Goal: Task Accomplishment & Management: Use online tool/utility

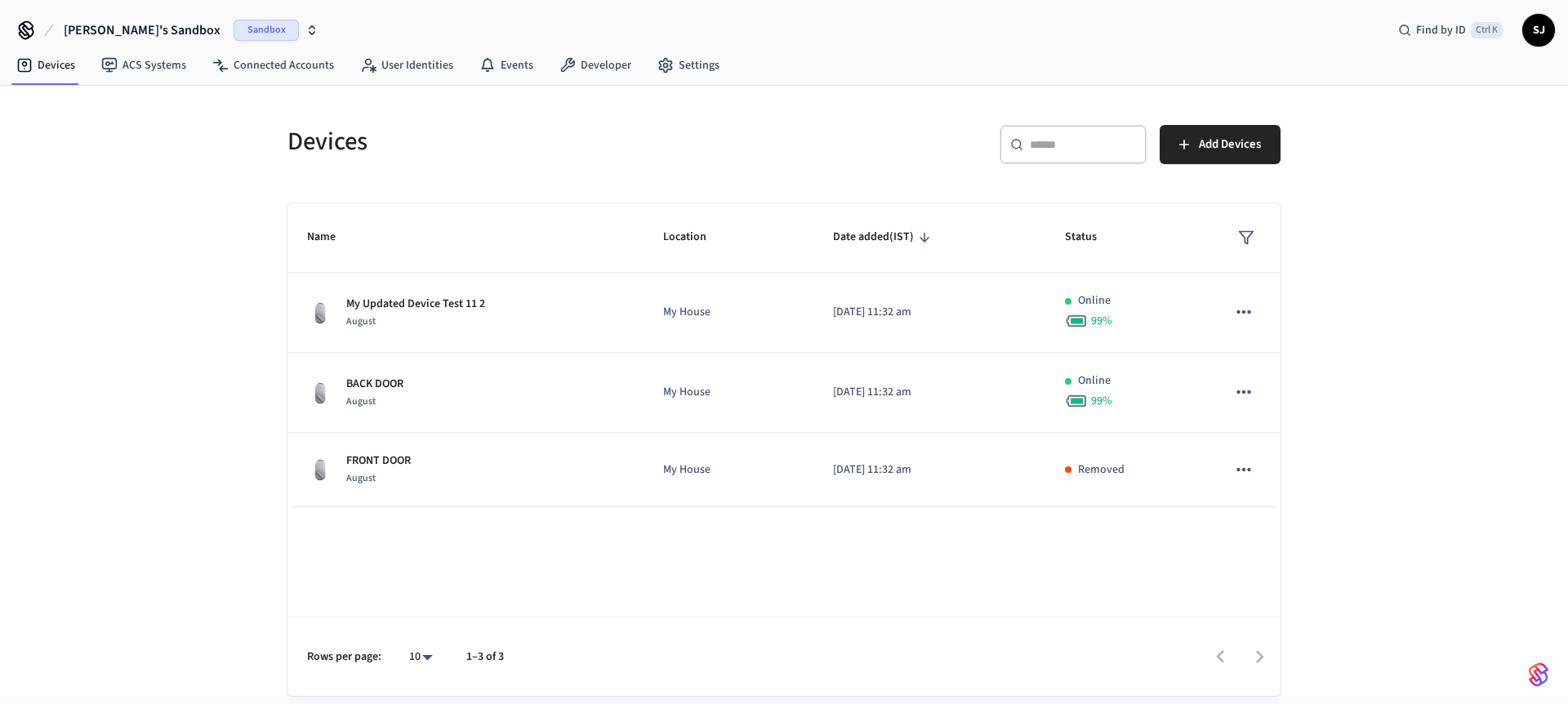
click at [106, 24] on span "[PERSON_NAME]'s Sandbox" at bounding box center [141, 29] width 157 height 19
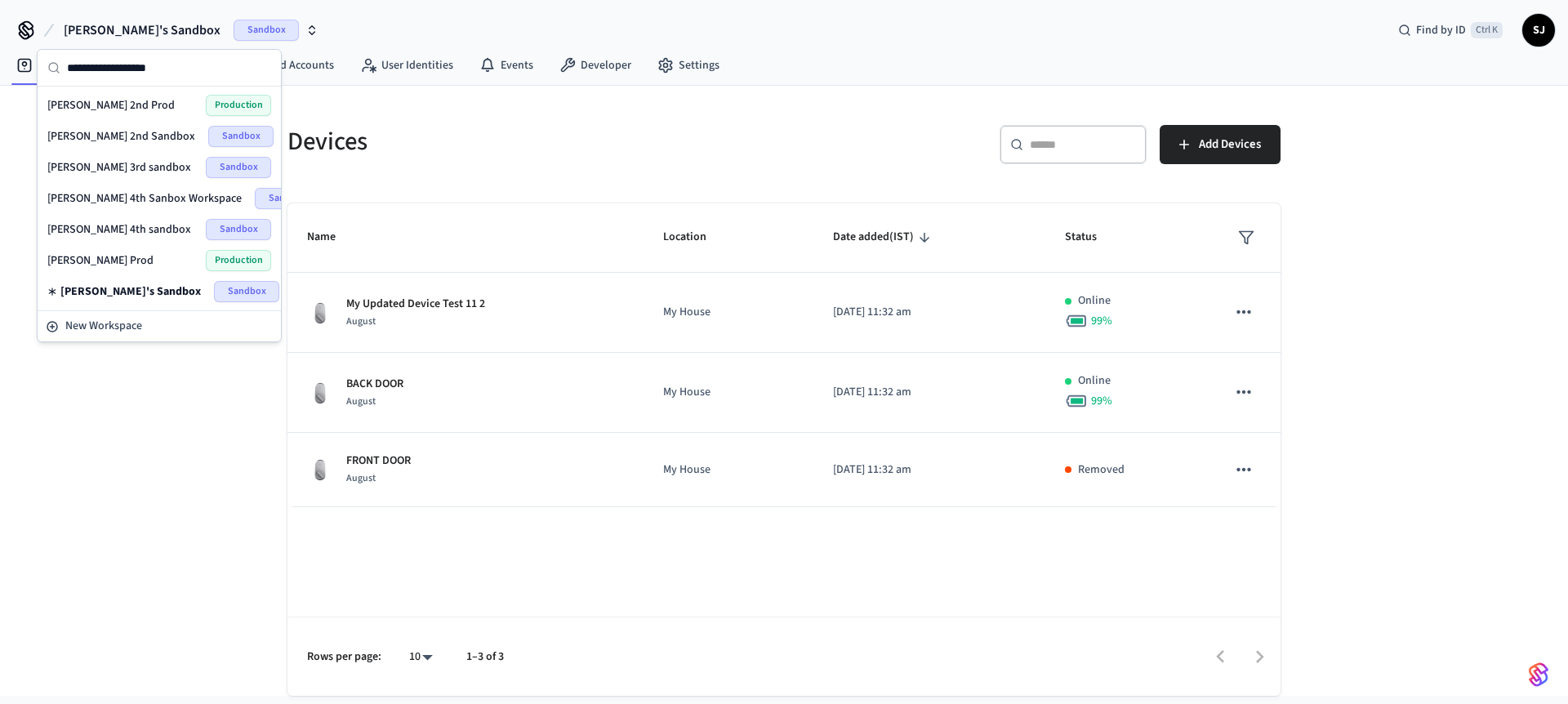
click at [115, 251] on div "Shubham Prod Production" at bounding box center [160, 260] width 224 height 21
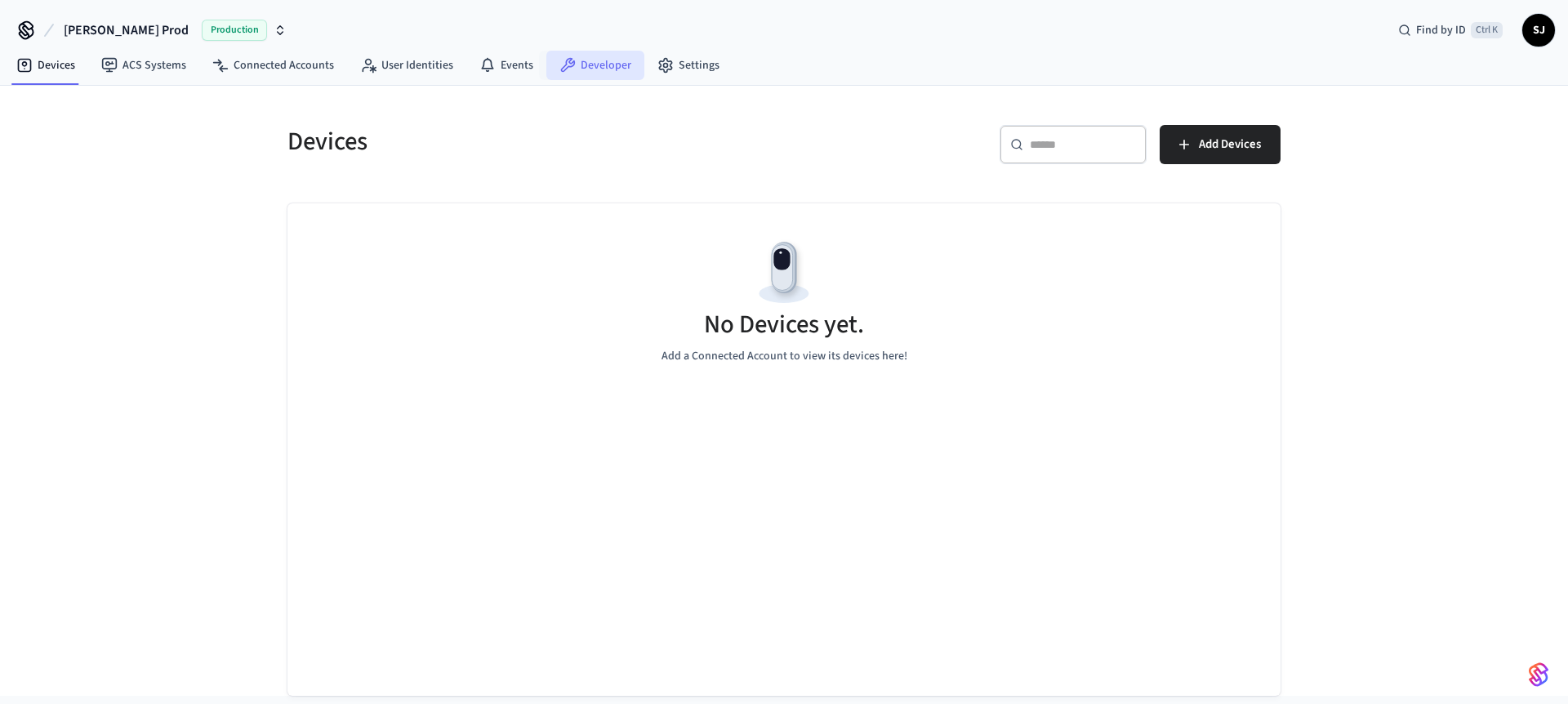
click at [591, 74] on link "Developer" at bounding box center [595, 65] width 98 height 29
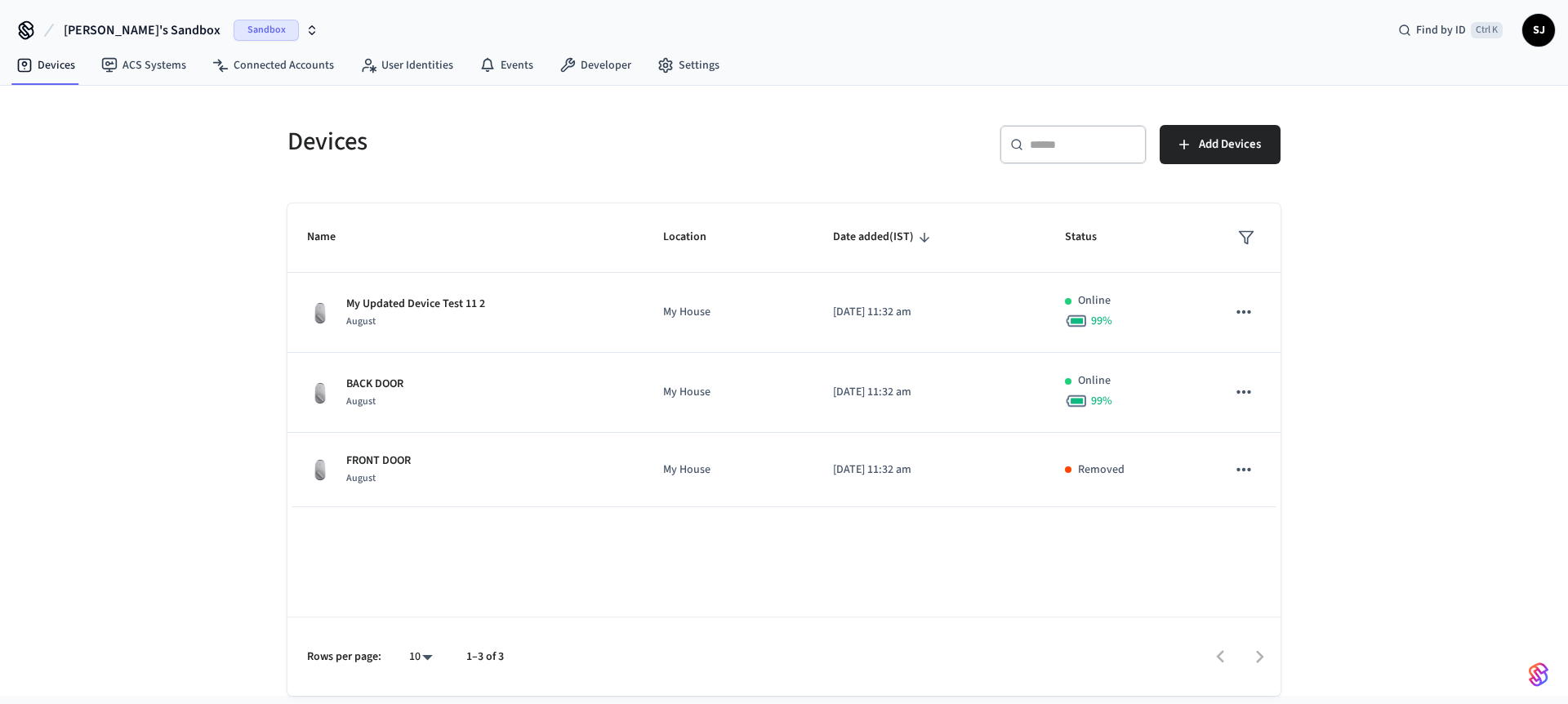
click at [167, 32] on span "[PERSON_NAME]'s Sandbox" at bounding box center [141, 29] width 157 height 19
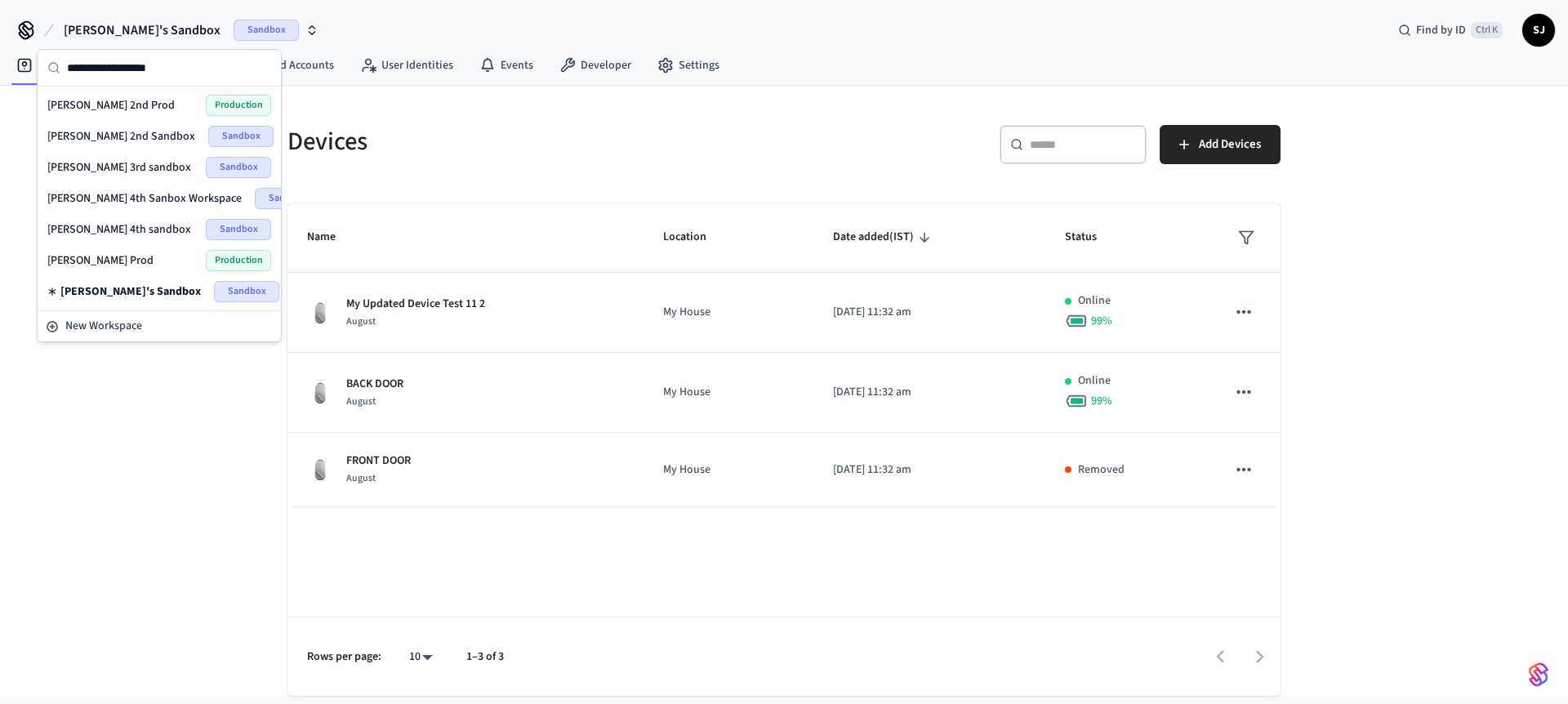
click at [120, 236] on span "[PERSON_NAME] 4th sandbox" at bounding box center [119, 229] width 144 height 17
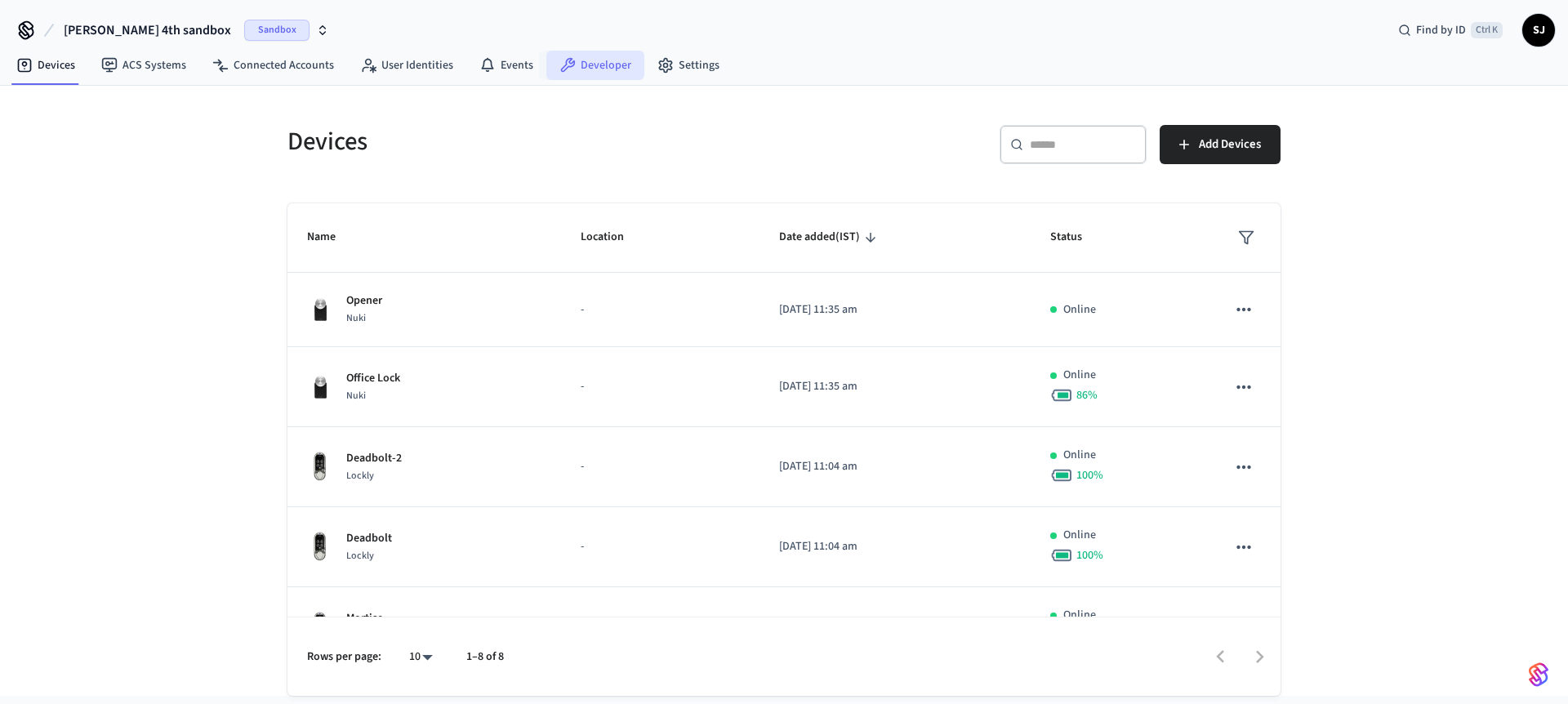
click at [600, 67] on link "Developer" at bounding box center [595, 65] width 98 height 29
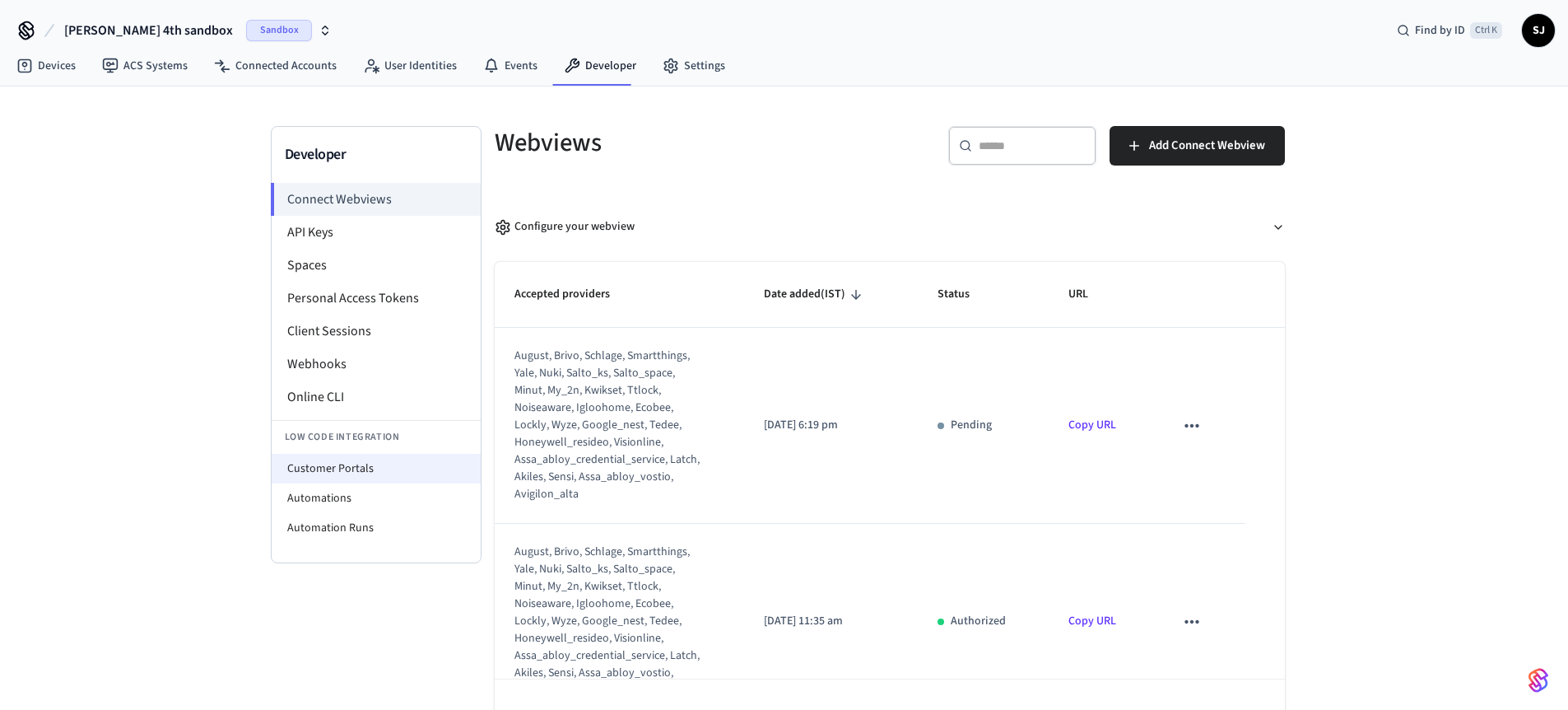
click at [349, 479] on li "Customer Portals" at bounding box center [377, 468] width 209 height 30
select select "**********"
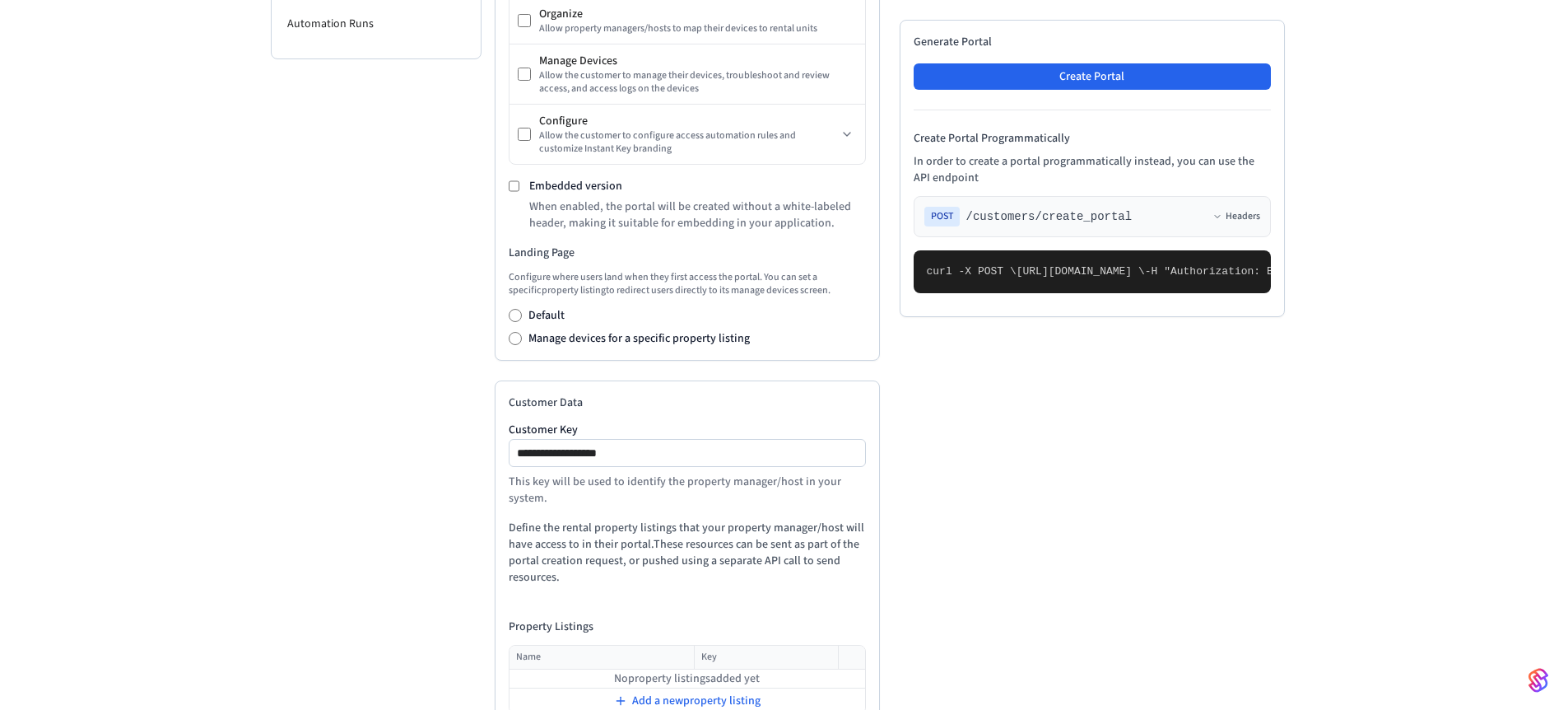
scroll to position [485, 0]
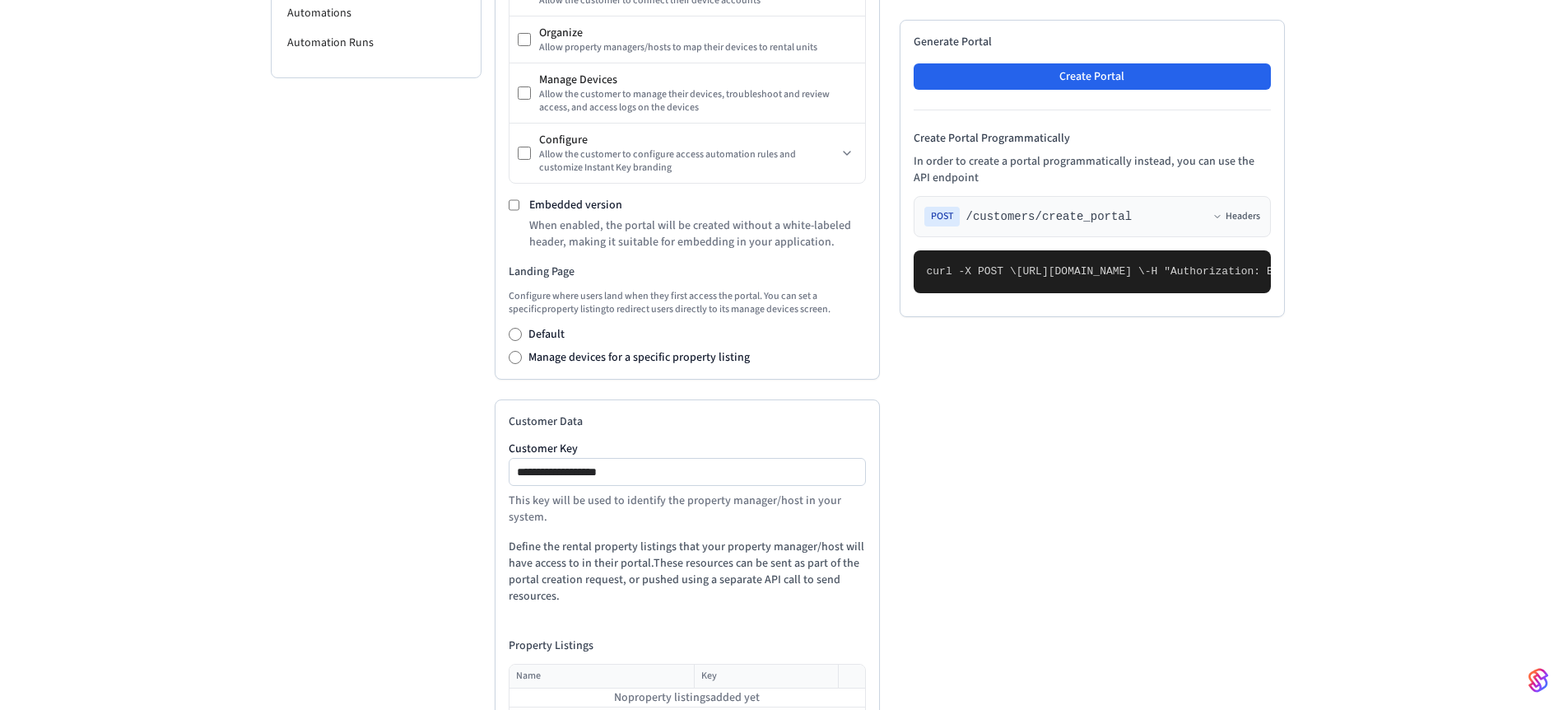
click at [513, 371] on div "Portal Configuration Features Connect Allow the customer to connect their devic…" at bounding box center [687, 141] width 386 height 478
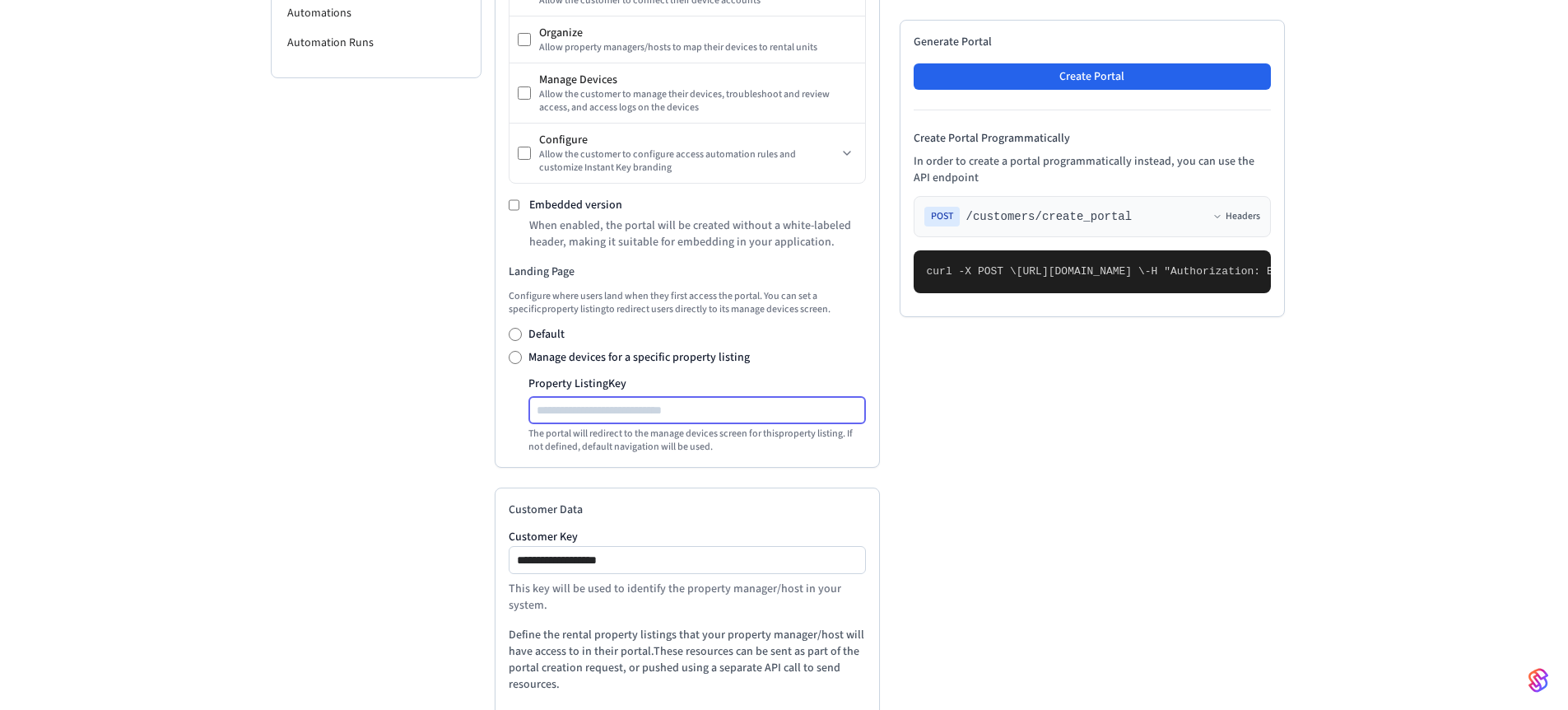
click at [587, 413] on input "Property Listing Key" at bounding box center [698, 410] width 336 height 19
click at [555, 408] on input "*****" at bounding box center [698, 410] width 336 height 19
paste input "**********"
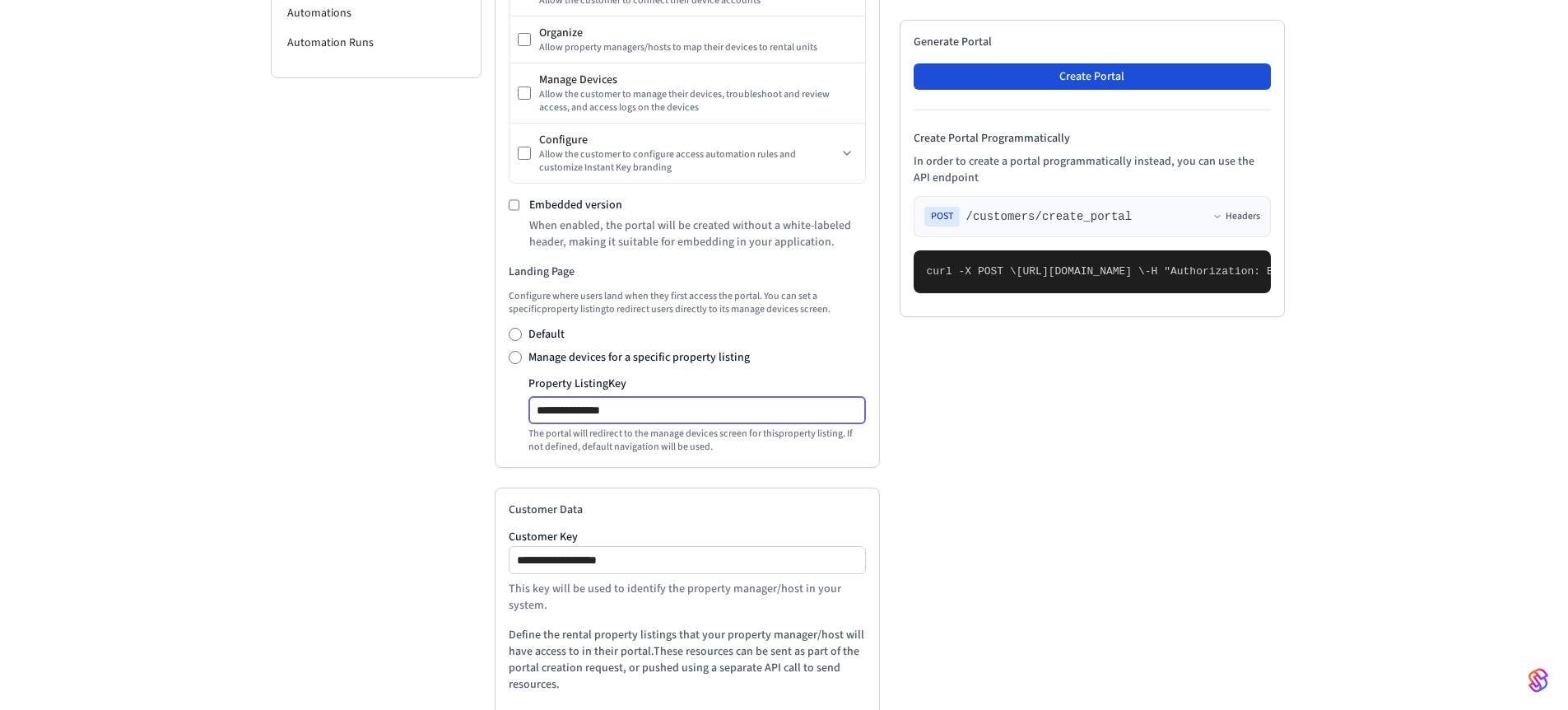
type input "**********"
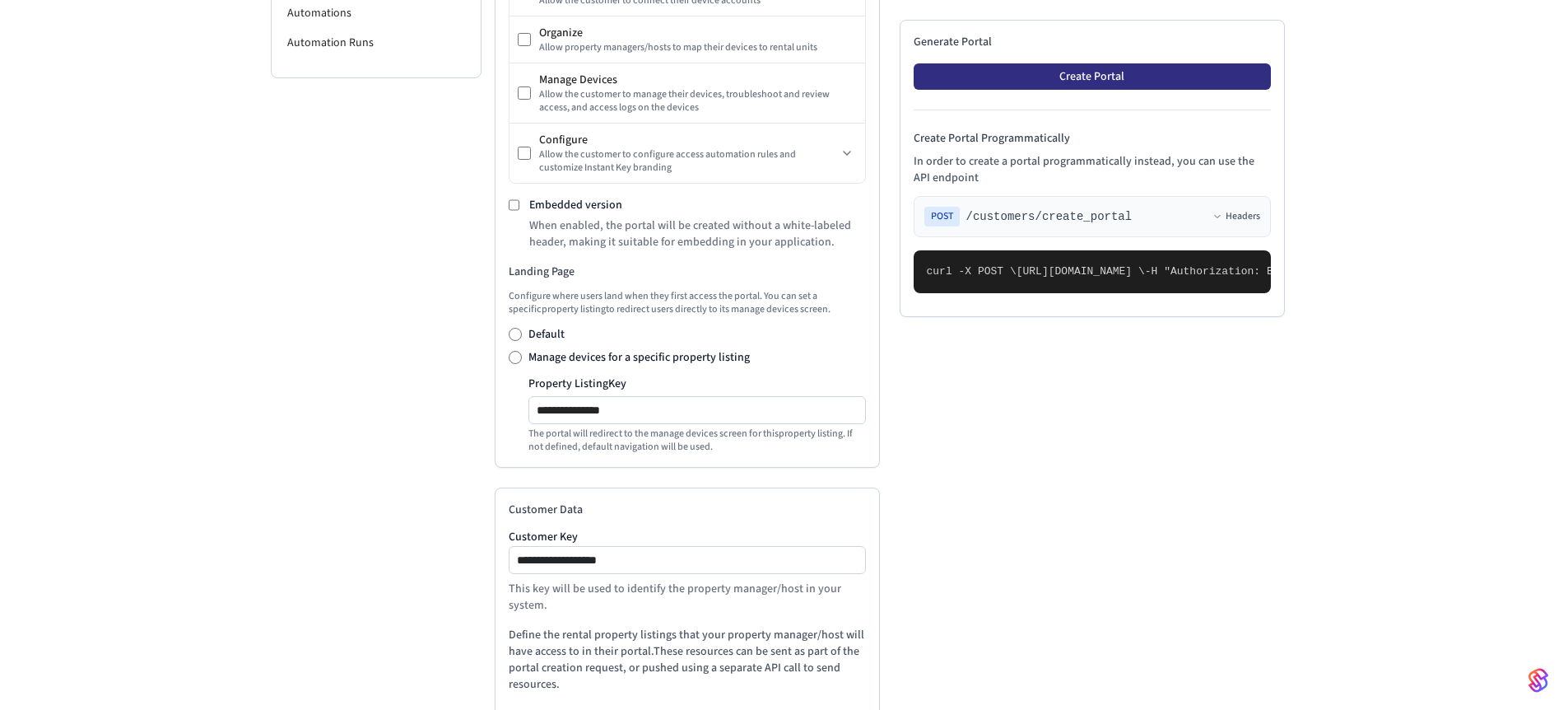
click at [1137, 67] on button "Create Portal" at bounding box center [1093, 77] width 357 height 26
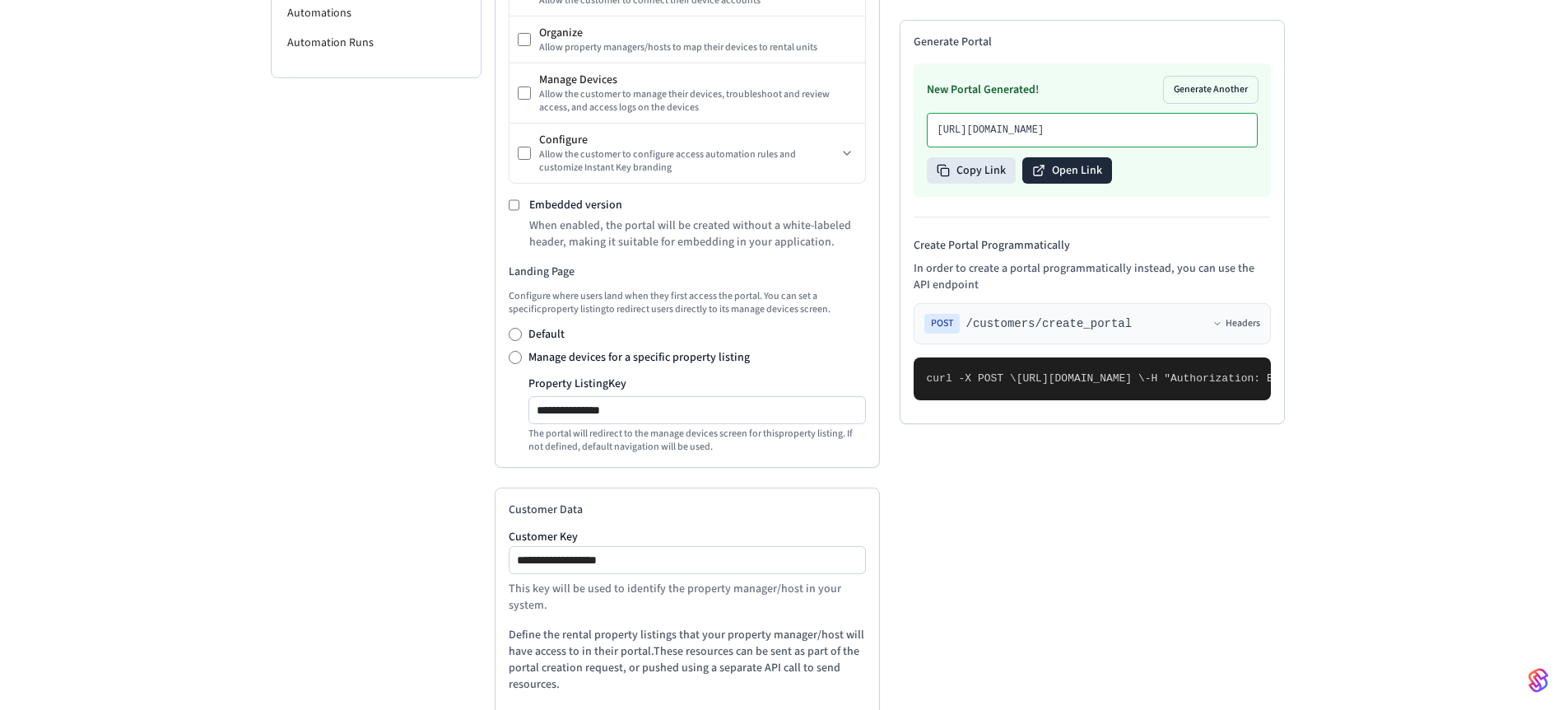
click at [1085, 183] on button "Open Link" at bounding box center [1067, 170] width 90 height 26
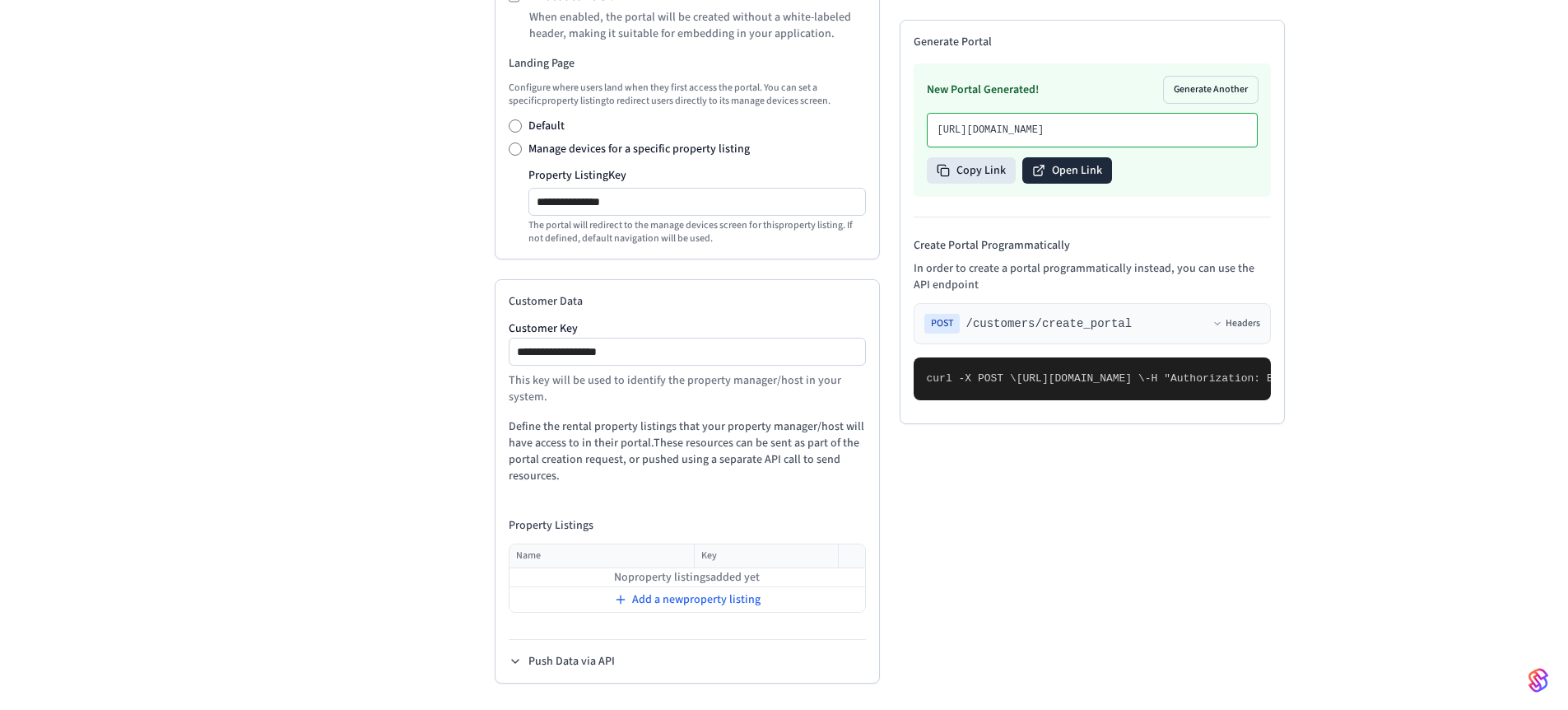
scroll to position [699, 0]
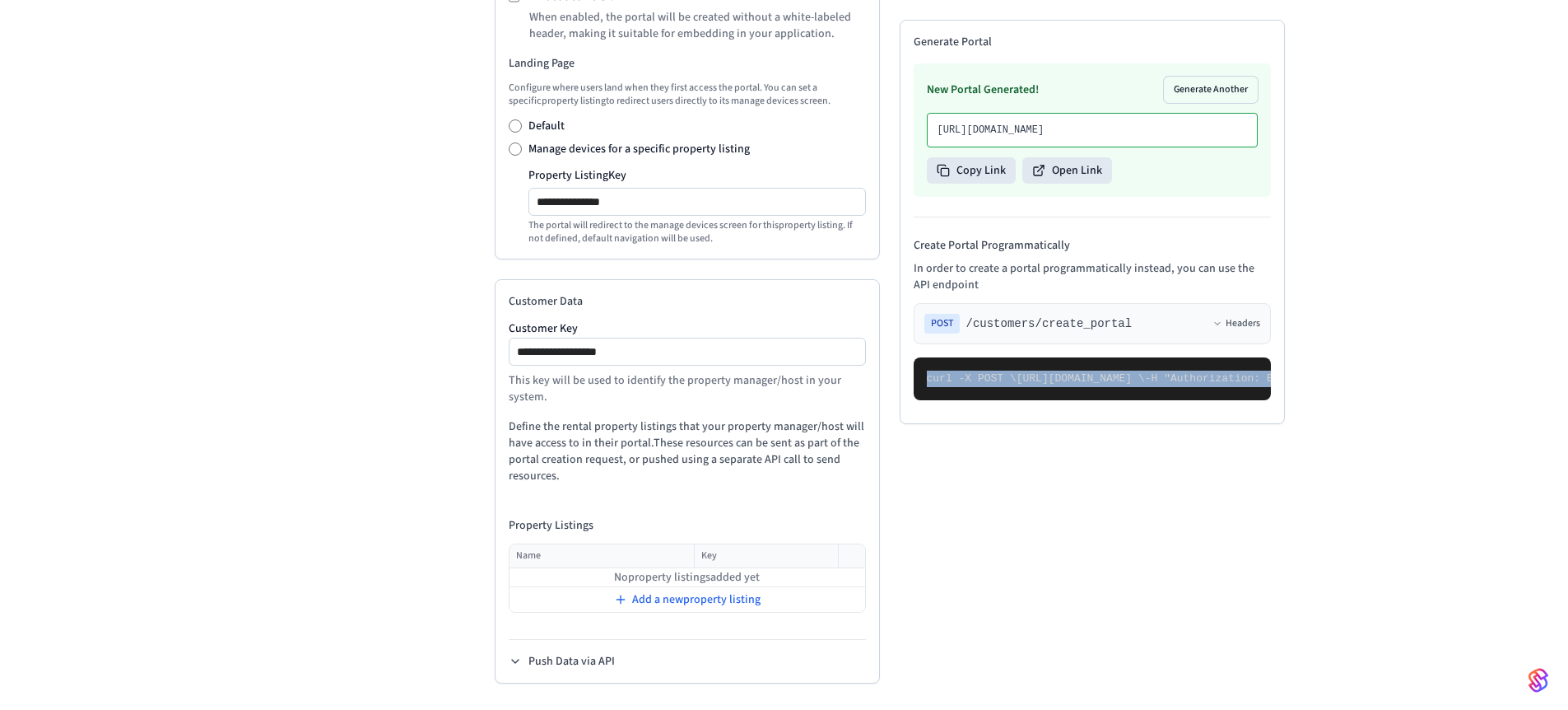
drag, startPoint x: 940, startPoint y: 640, endPoint x: 909, endPoint y: 233, distance: 408.2
click at [909, 233] on div "Generate Portal New Portal Generated! Generate Another https://partner-ui.seam.…" at bounding box center [1093, 221] width 386 height 405
copy code "curl -X POST \ https://connect.getseam.com/customers/create_portal \ -H "Author…"
click at [1145, 372] on span "[URL][DOMAIN_NAME] \" at bounding box center [1080, 378] width 129 height 12
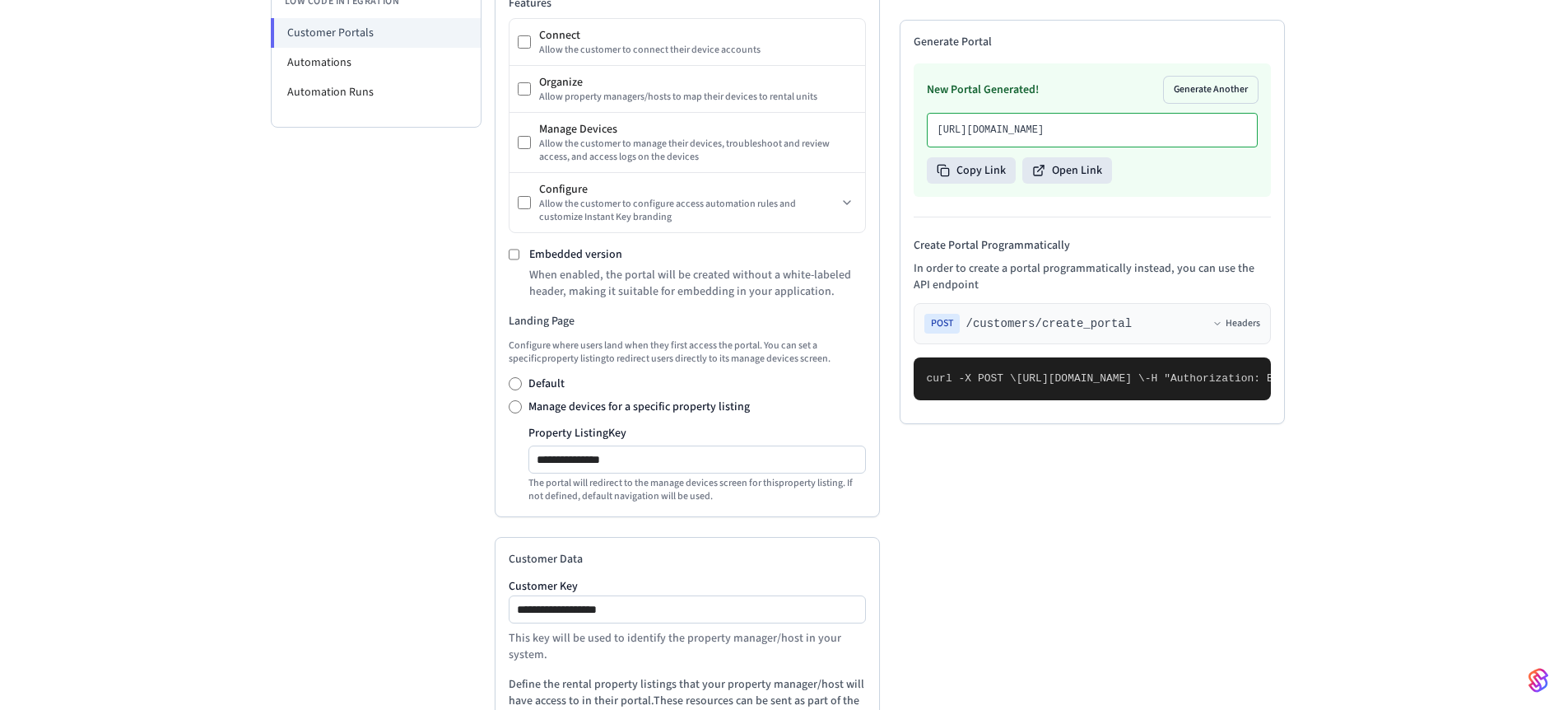
scroll to position [433, 0]
click at [985, 183] on button "Copy Link" at bounding box center [971, 170] width 89 height 26
click at [1049, 183] on button "Open Link" at bounding box center [1067, 170] width 90 height 26
click at [969, 183] on button "Copy Link" at bounding box center [971, 170] width 89 height 26
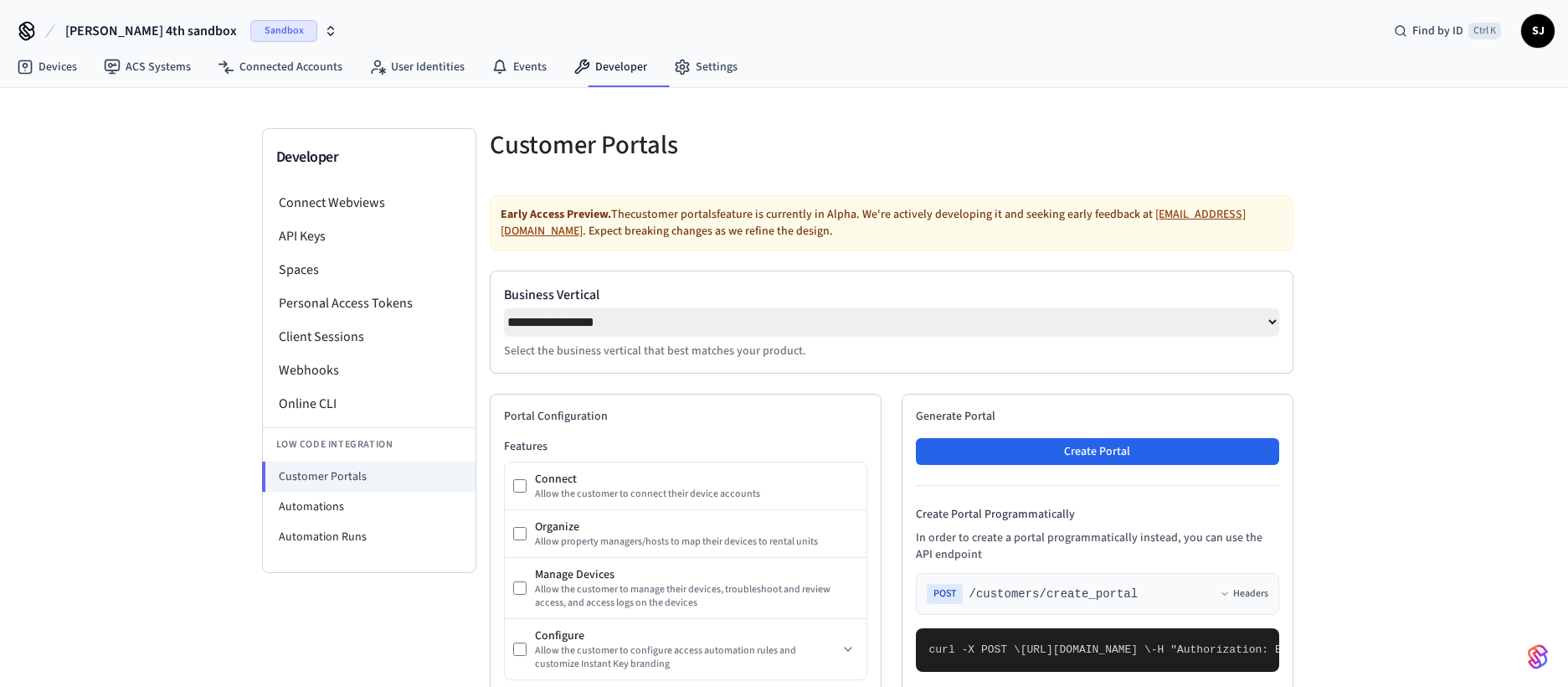
select select "**********"
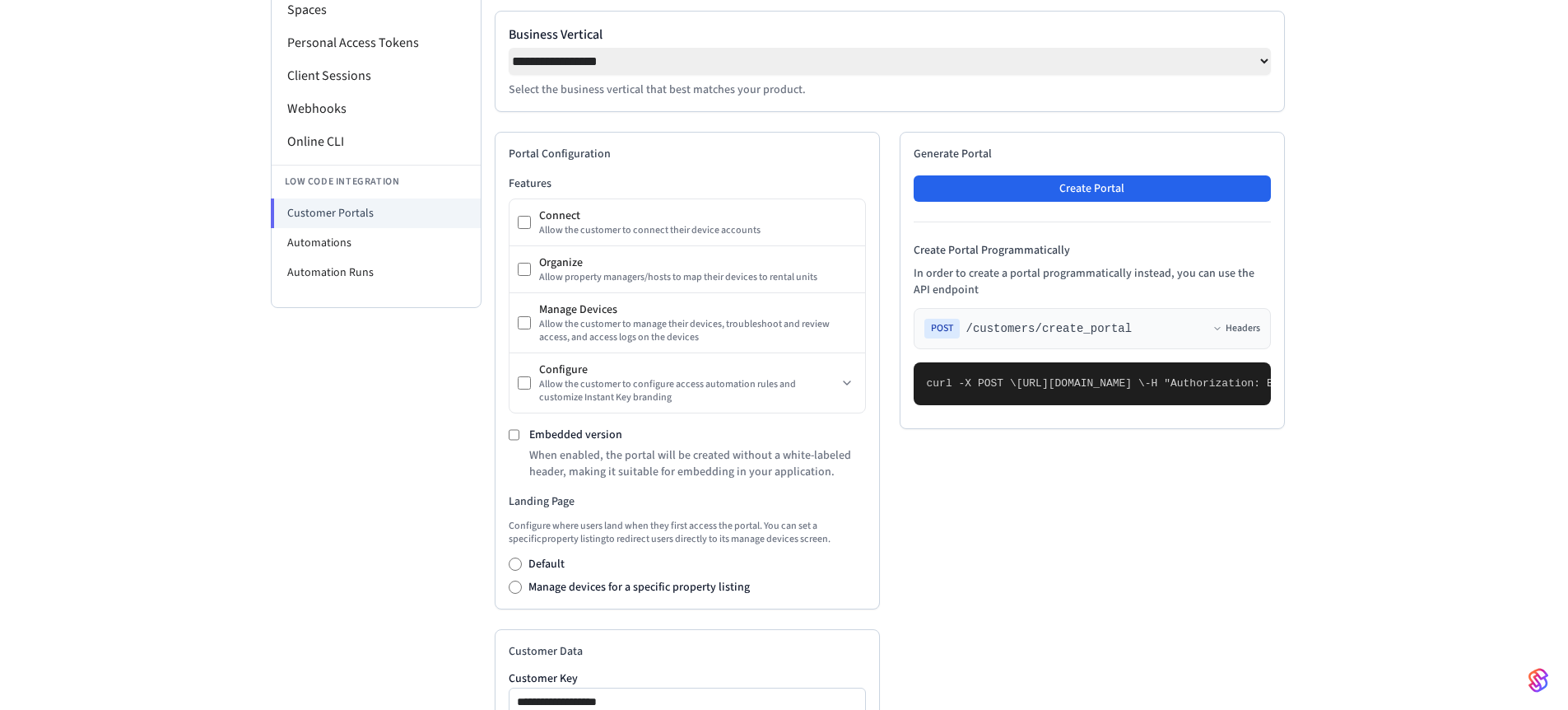
scroll to position [202, 0]
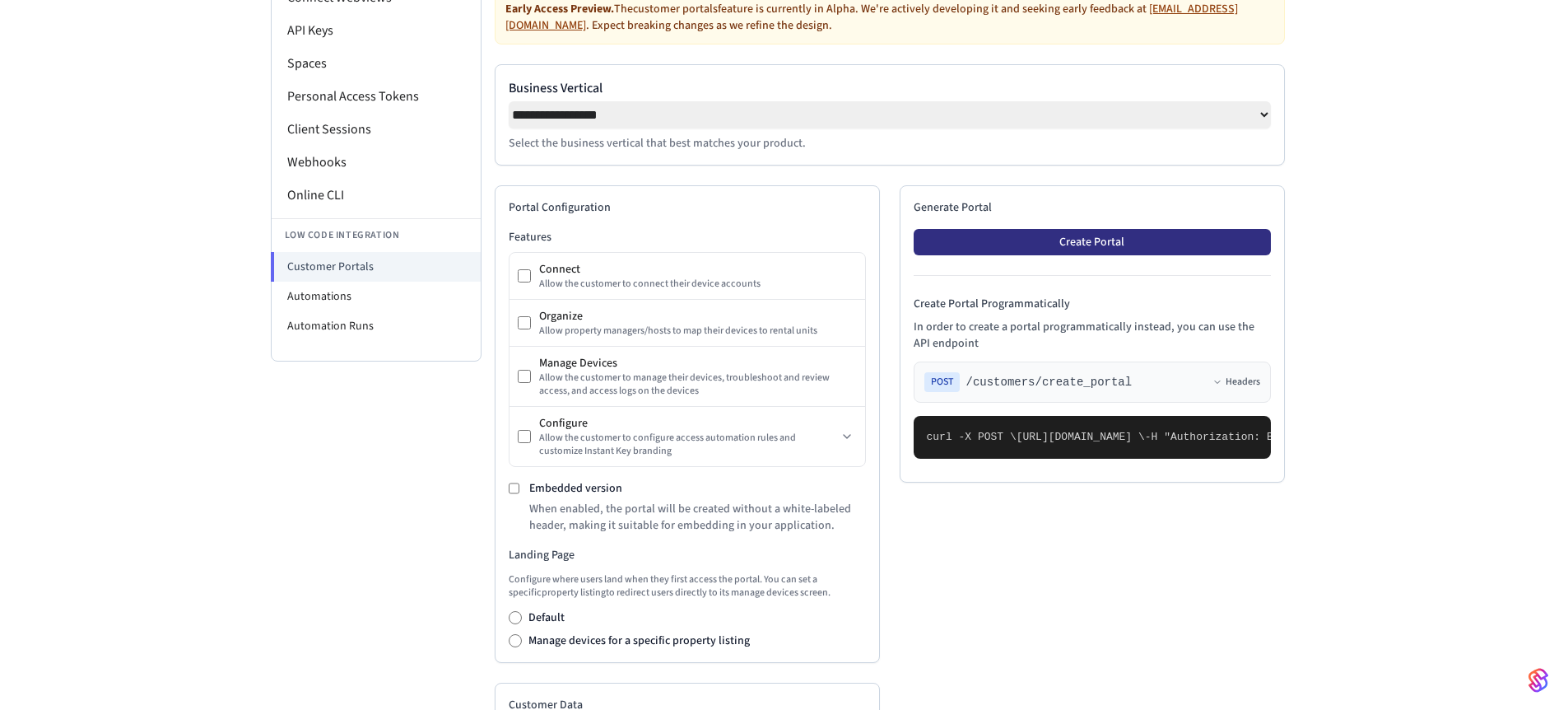
click at [1090, 239] on button "Create Portal" at bounding box center [1093, 242] width 357 height 26
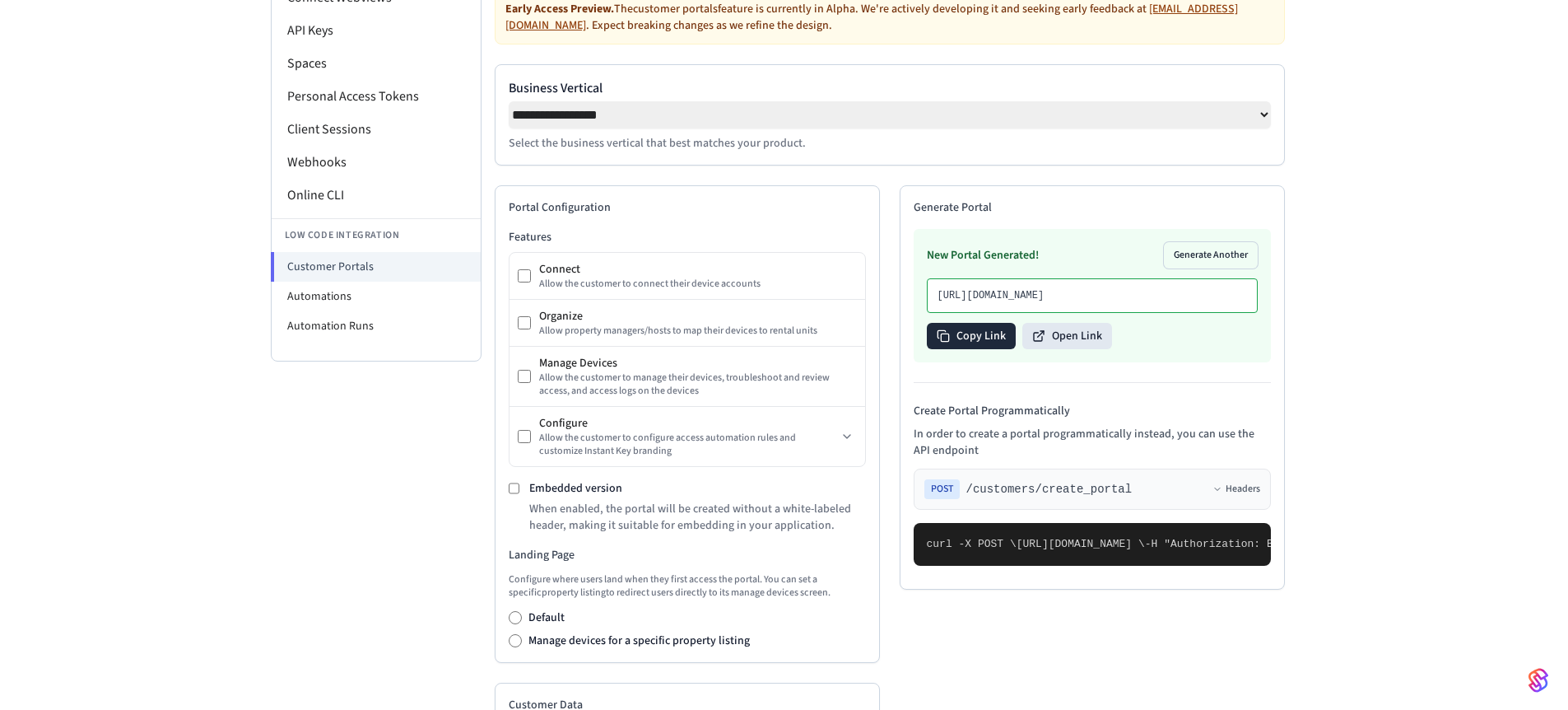
click at [988, 349] on button "Copy Link" at bounding box center [971, 336] width 89 height 26
click at [955, 349] on button "Copy Link" at bounding box center [971, 336] width 89 height 26
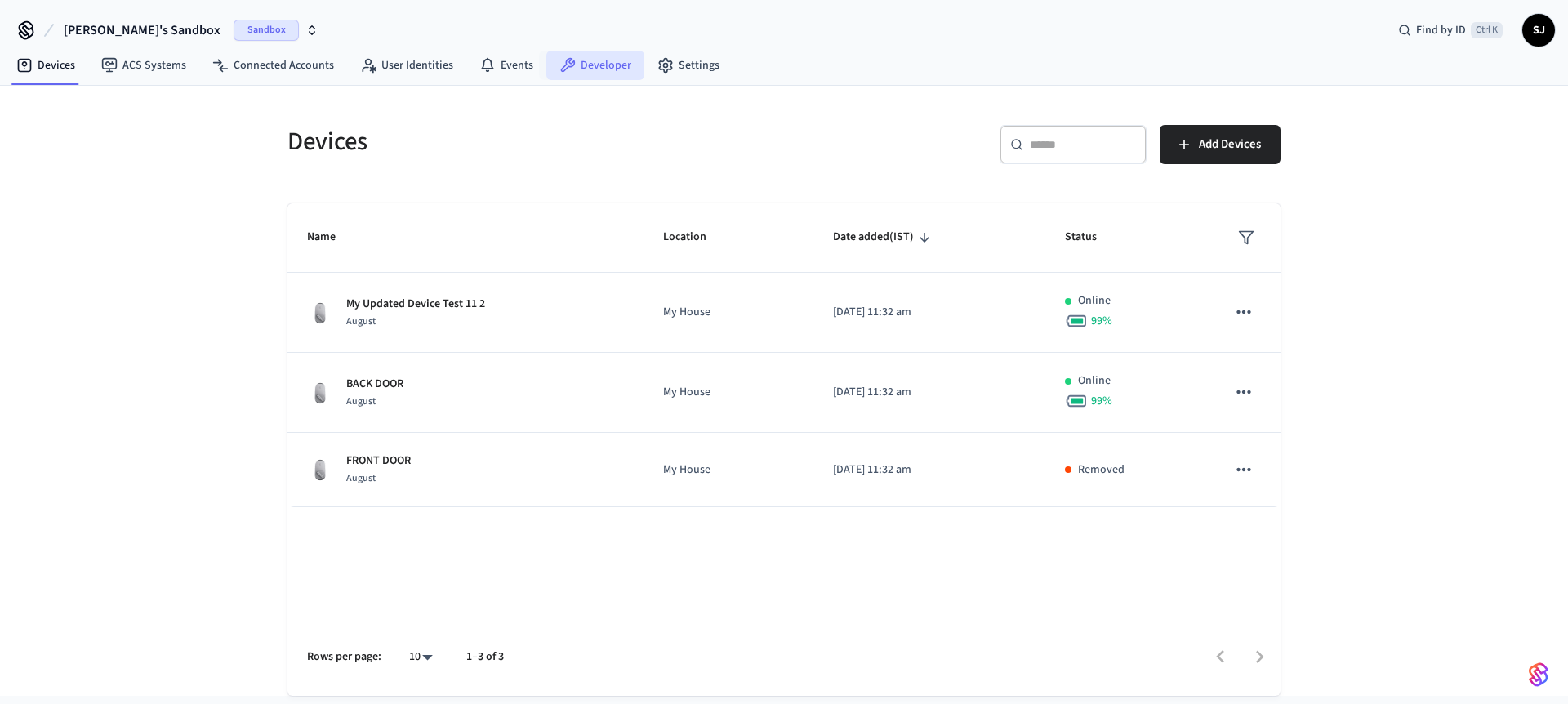
click at [590, 79] on link "Developer" at bounding box center [595, 65] width 98 height 29
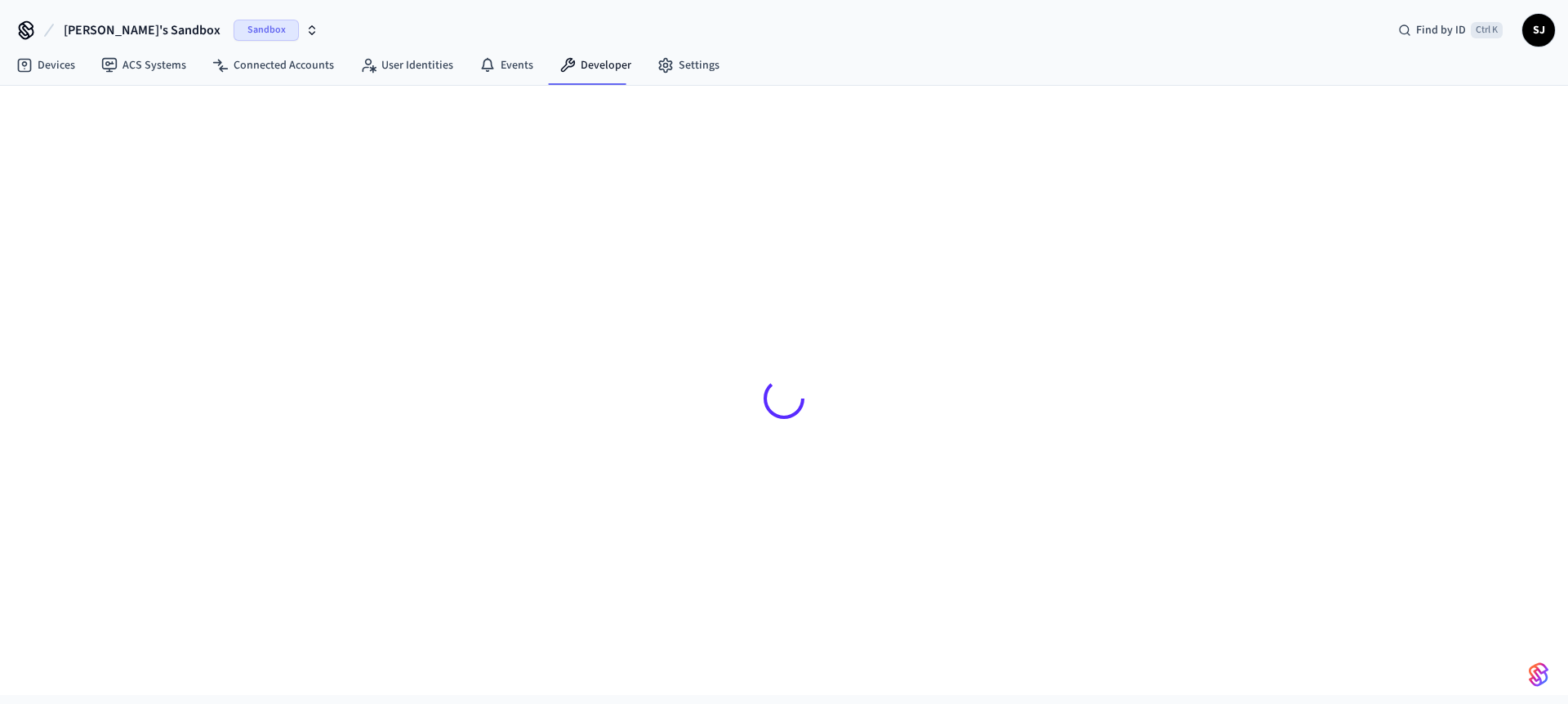
click at [107, 39] on span "[PERSON_NAME]'s Sandbox" at bounding box center [141, 29] width 157 height 19
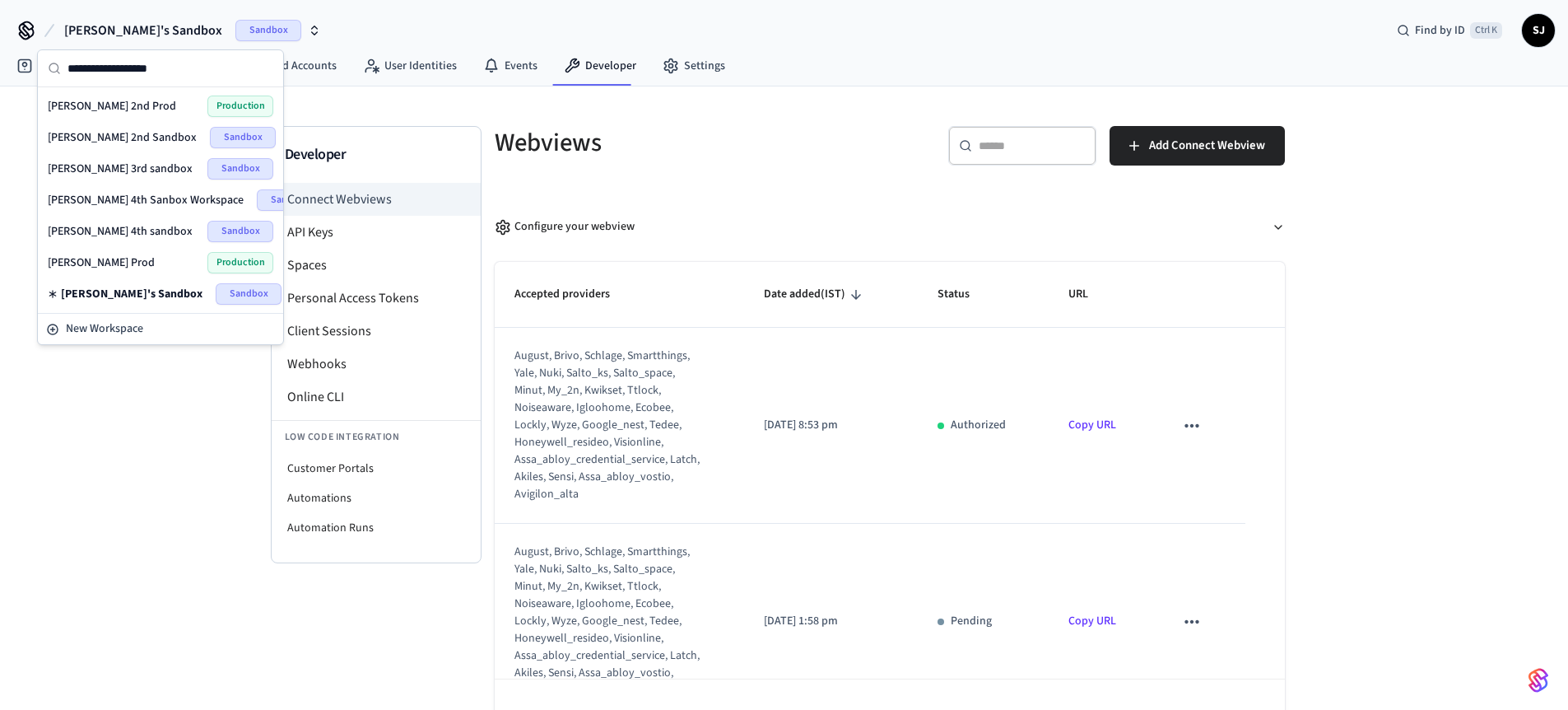
click at [110, 240] on div "[PERSON_NAME] 4th sandbox Sandbox" at bounding box center [161, 231] width 226 height 21
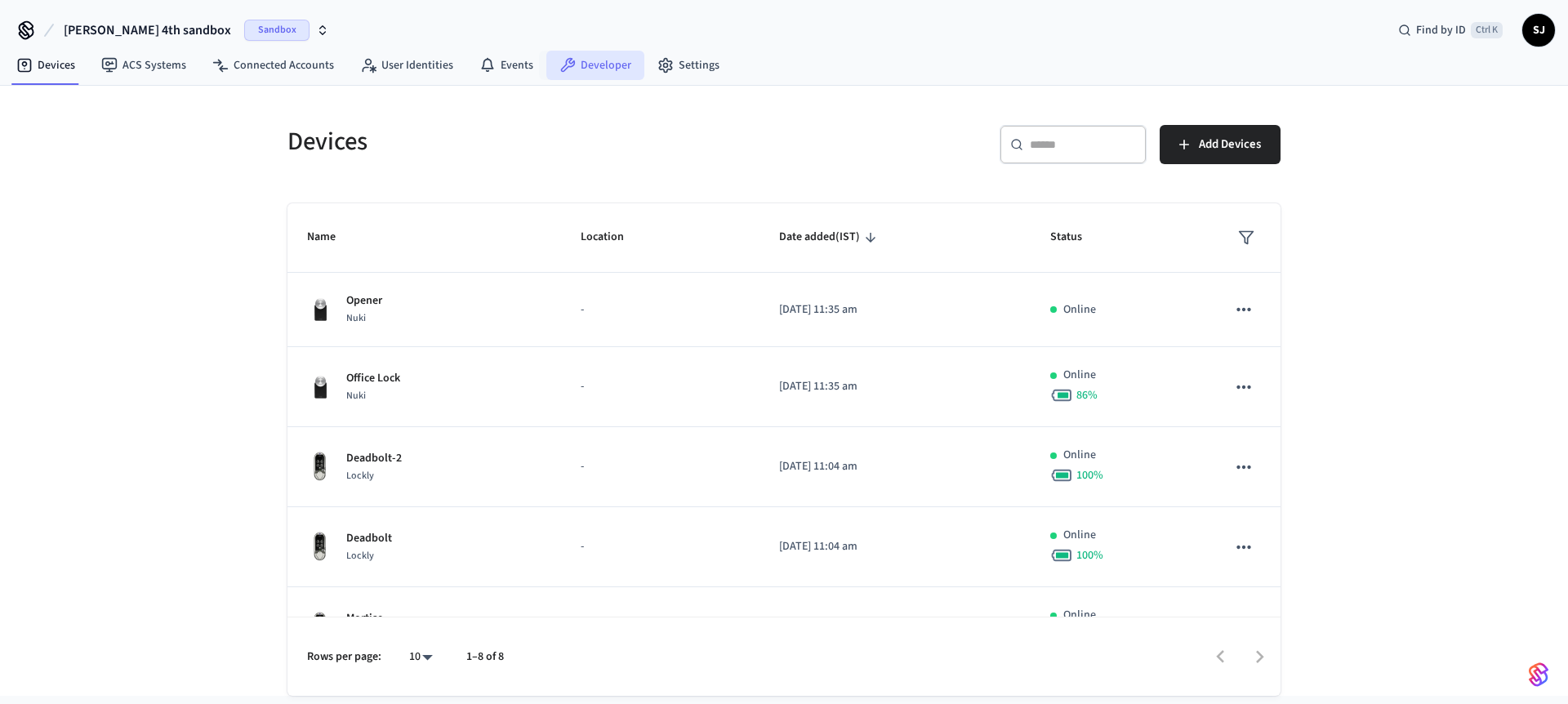
click at [597, 59] on link "Developer" at bounding box center [595, 65] width 98 height 29
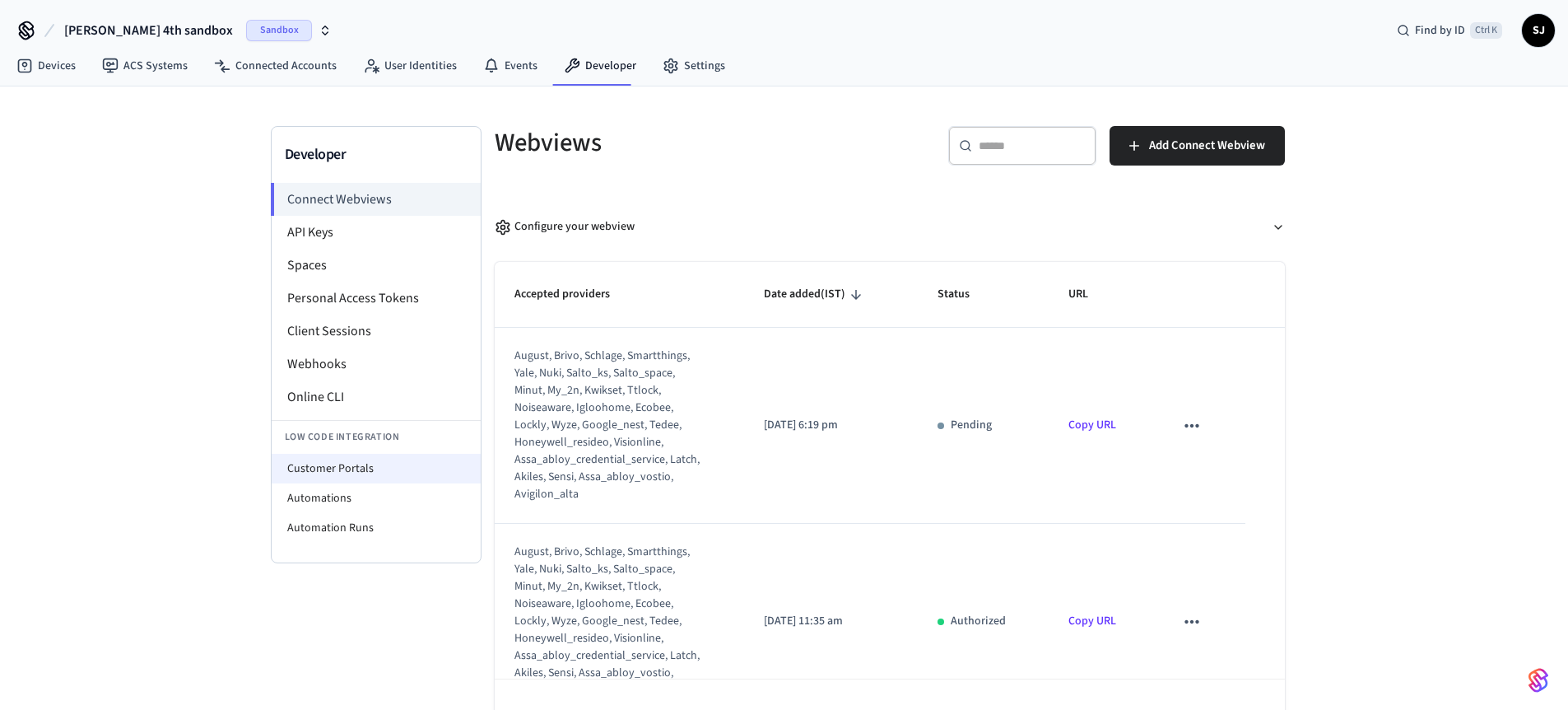
click at [328, 482] on li "Customer Portals" at bounding box center [377, 468] width 209 height 30
select select "**********"
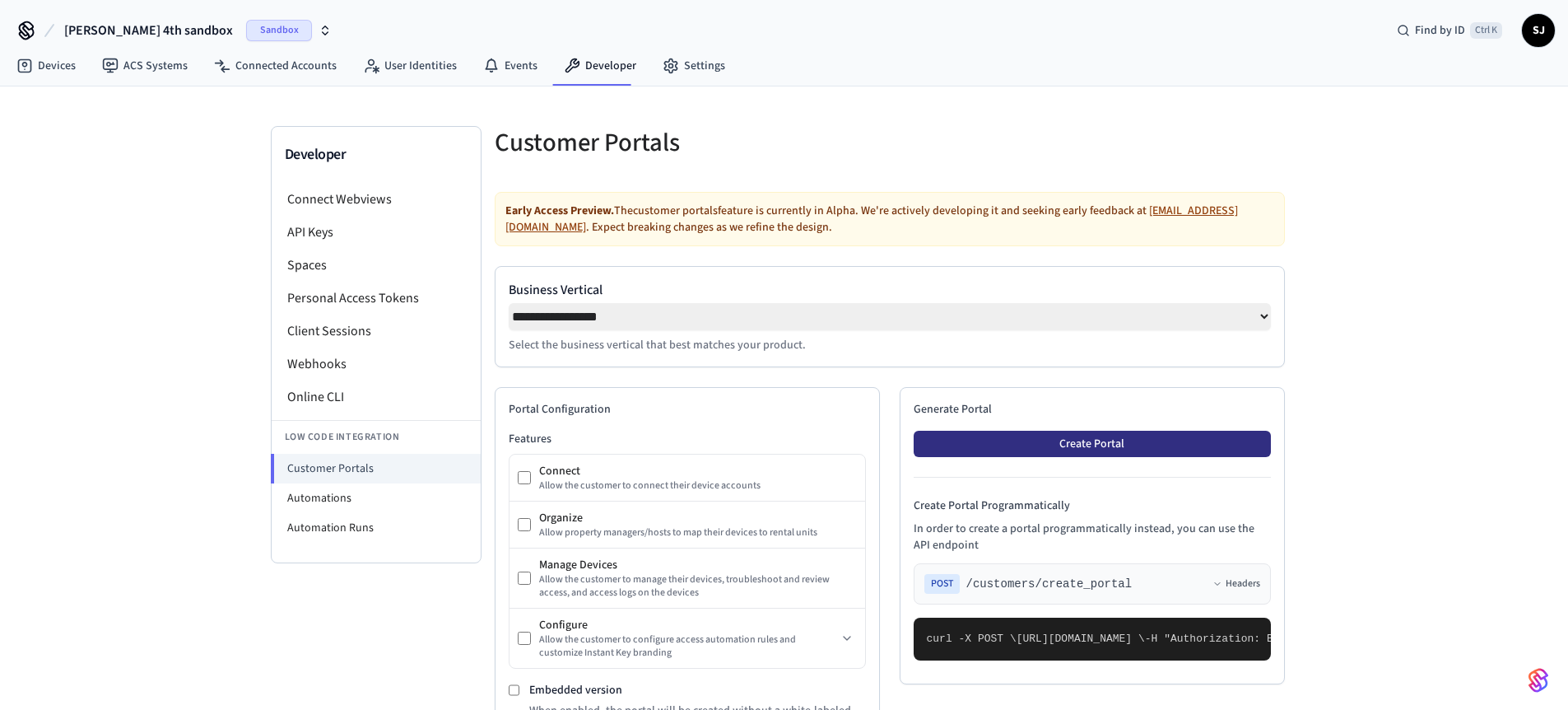
click at [1056, 456] on button "Create Portal" at bounding box center [1093, 443] width 357 height 26
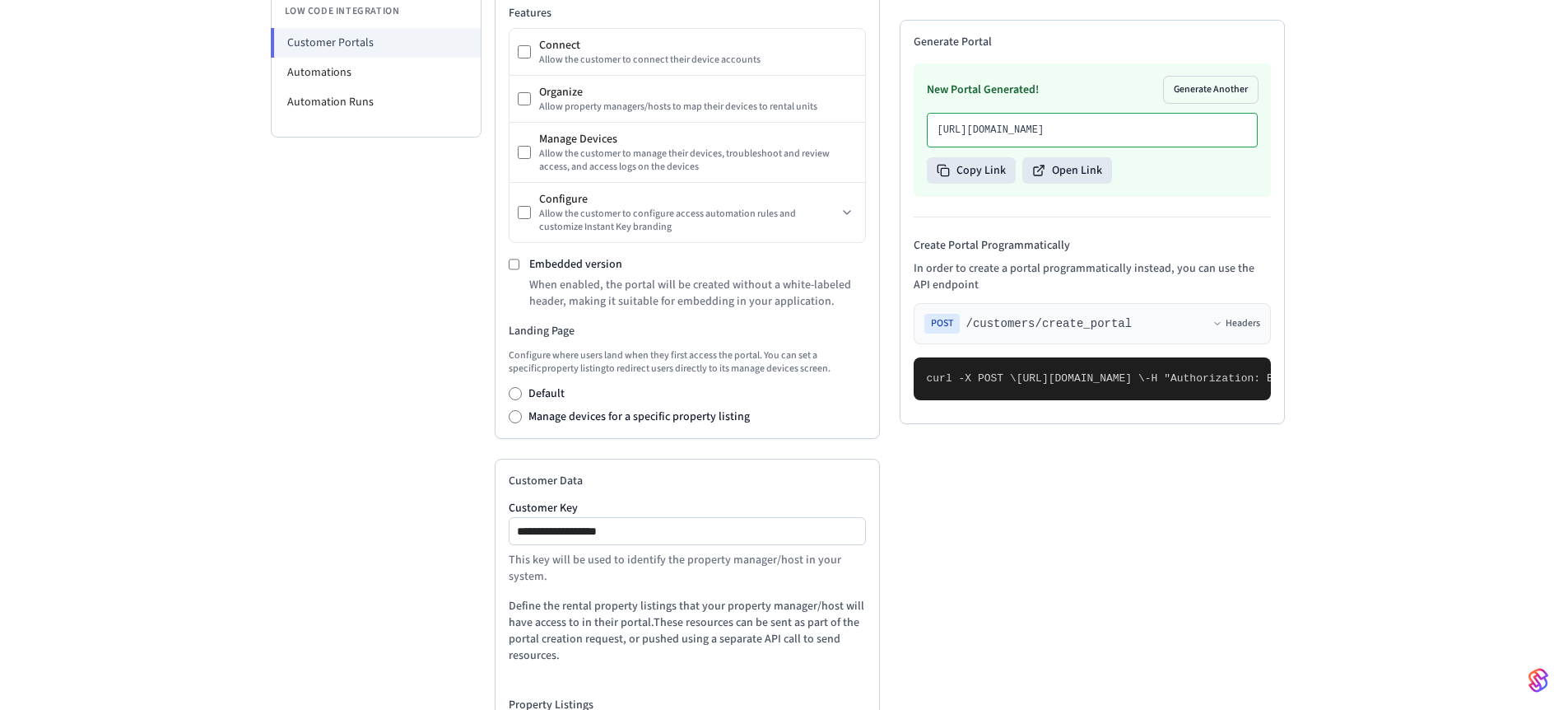
scroll to position [377, 0]
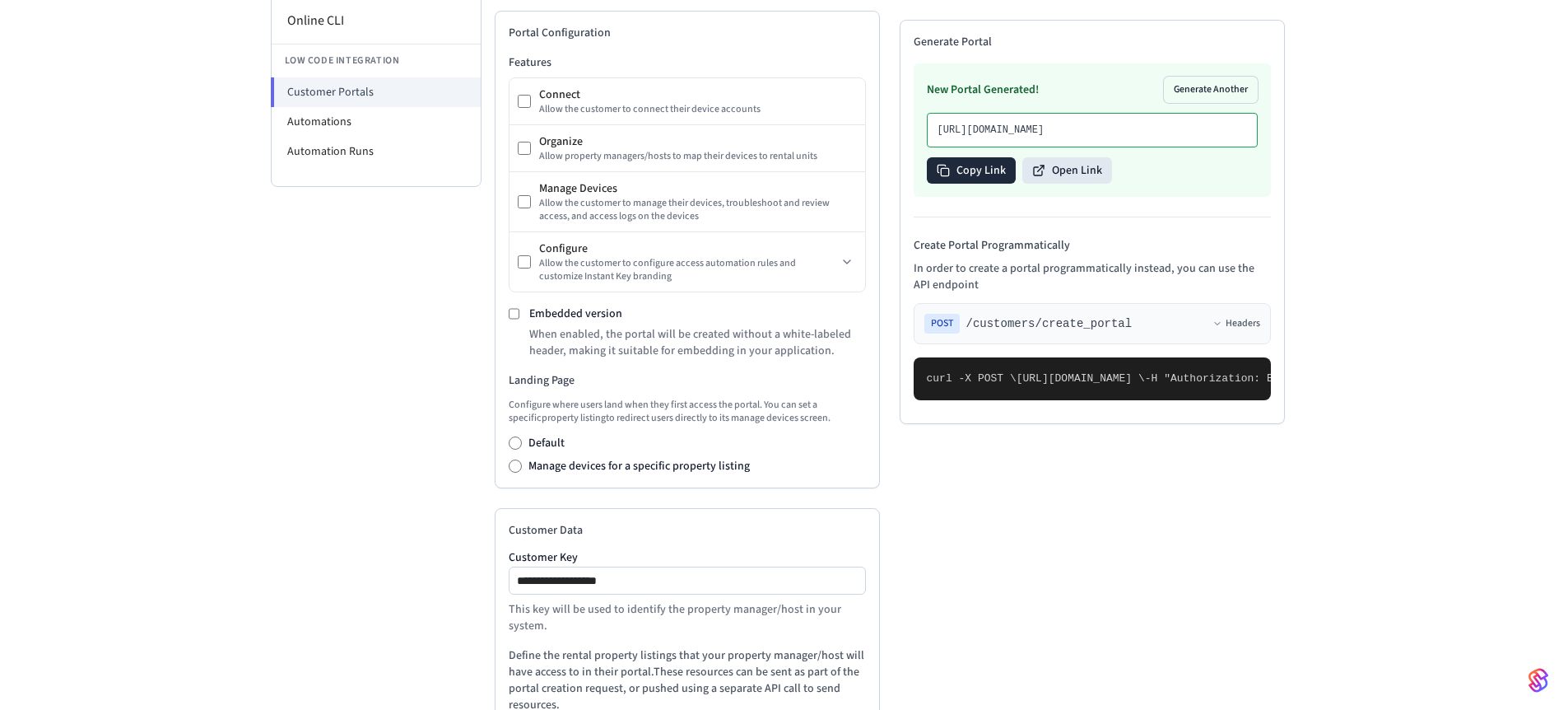
click at [969, 183] on button "Copy Link" at bounding box center [971, 170] width 89 height 26
click at [1035, 183] on button "Open Link" at bounding box center [1056, 170] width 90 height 26
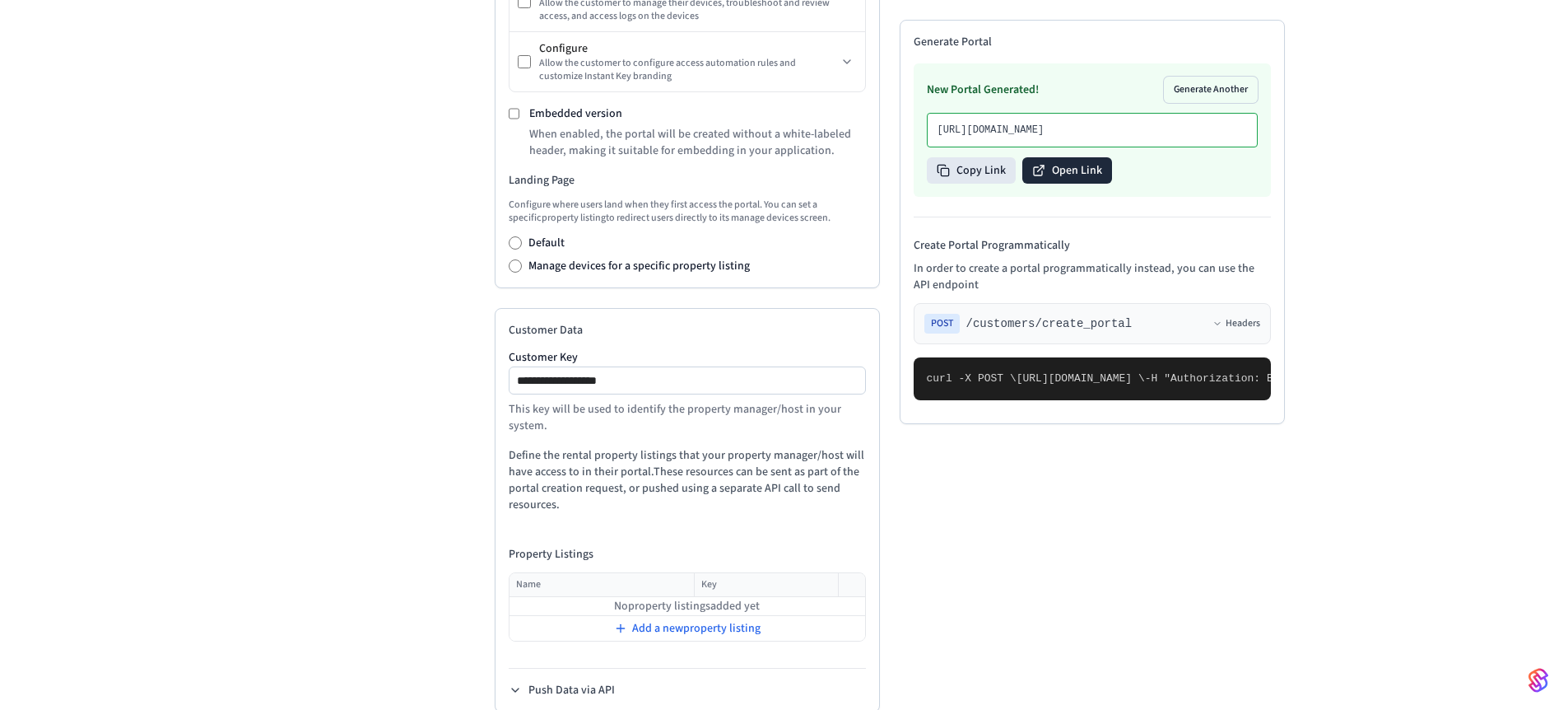
scroll to position [611, 0]
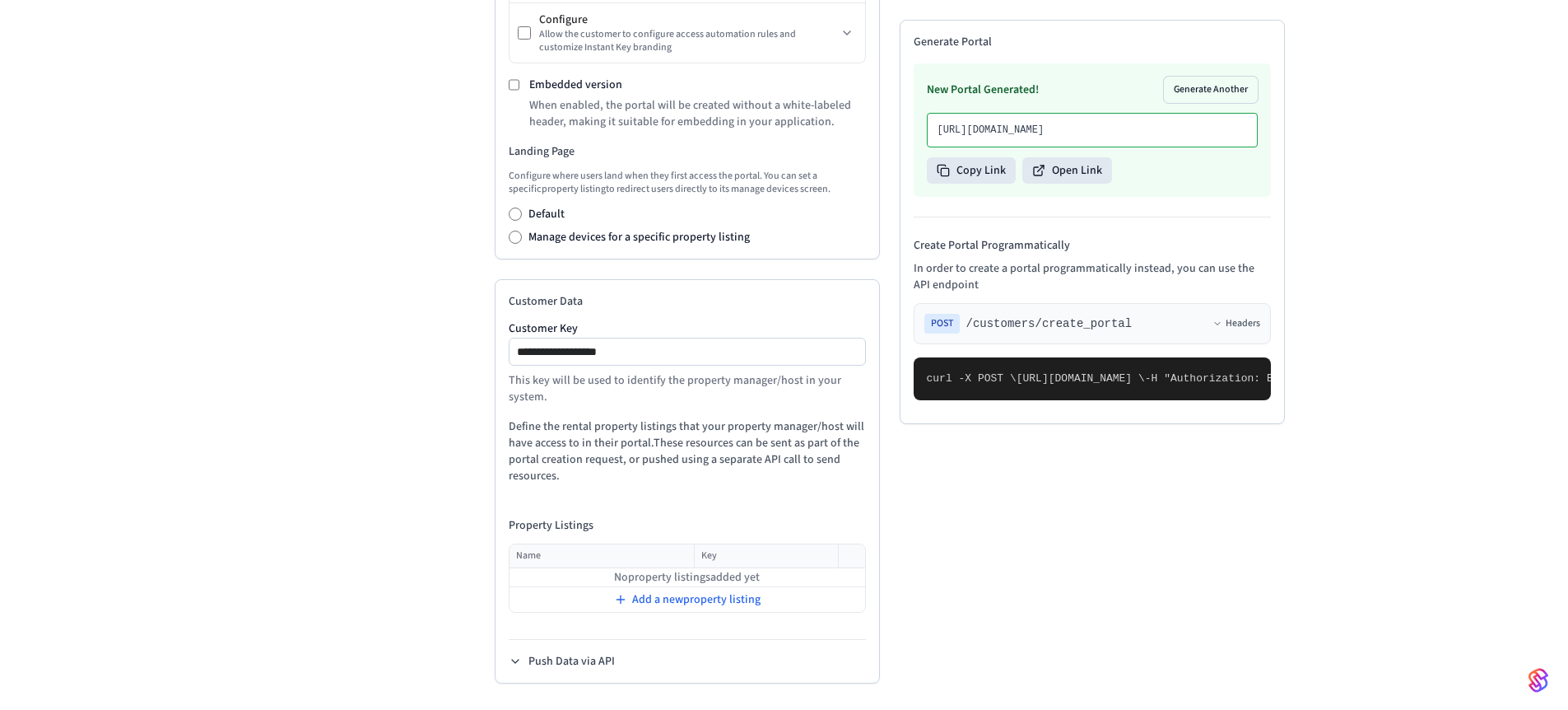
click at [1145, 372] on span "[URL][DOMAIN_NAME] \" at bounding box center [1080, 378] width 129 height 12
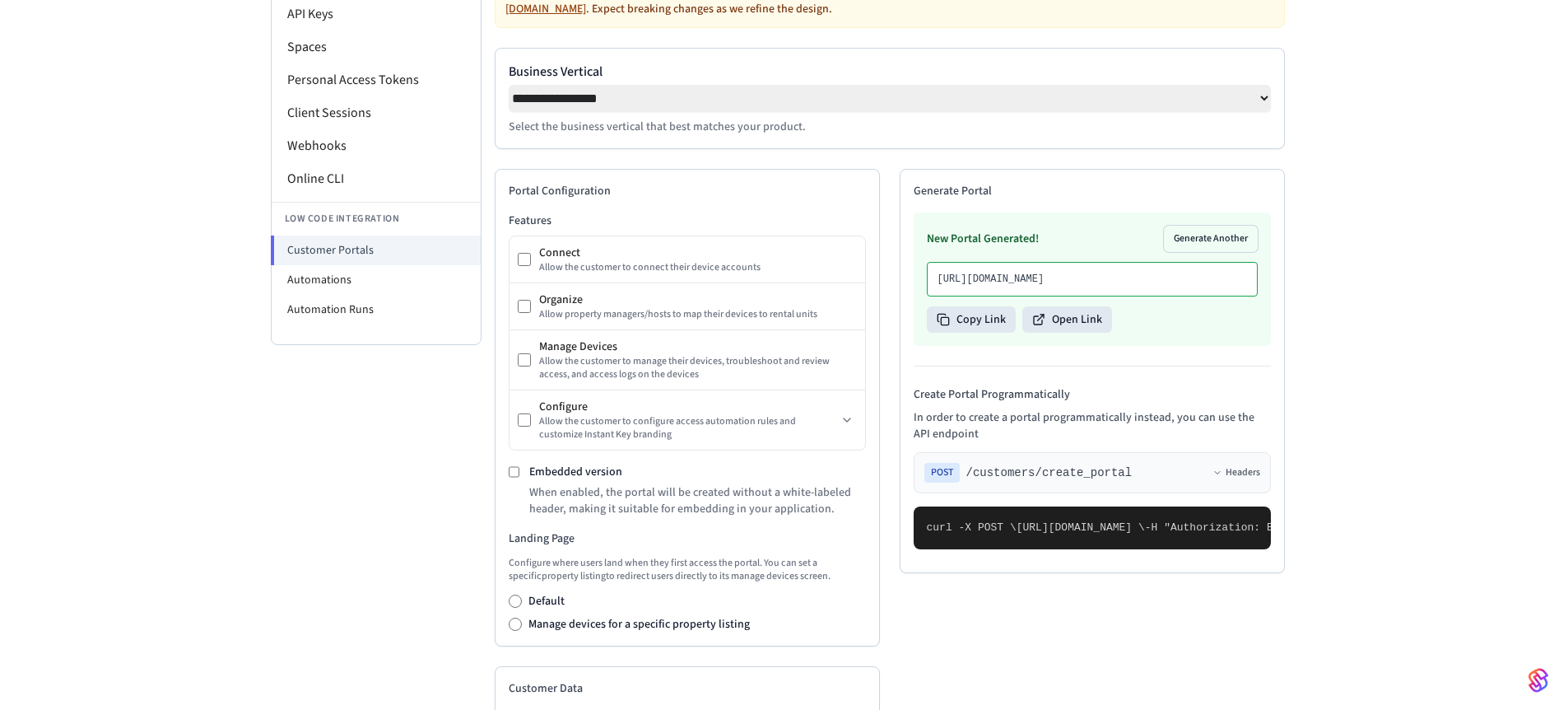
scroll to position [205, 0]
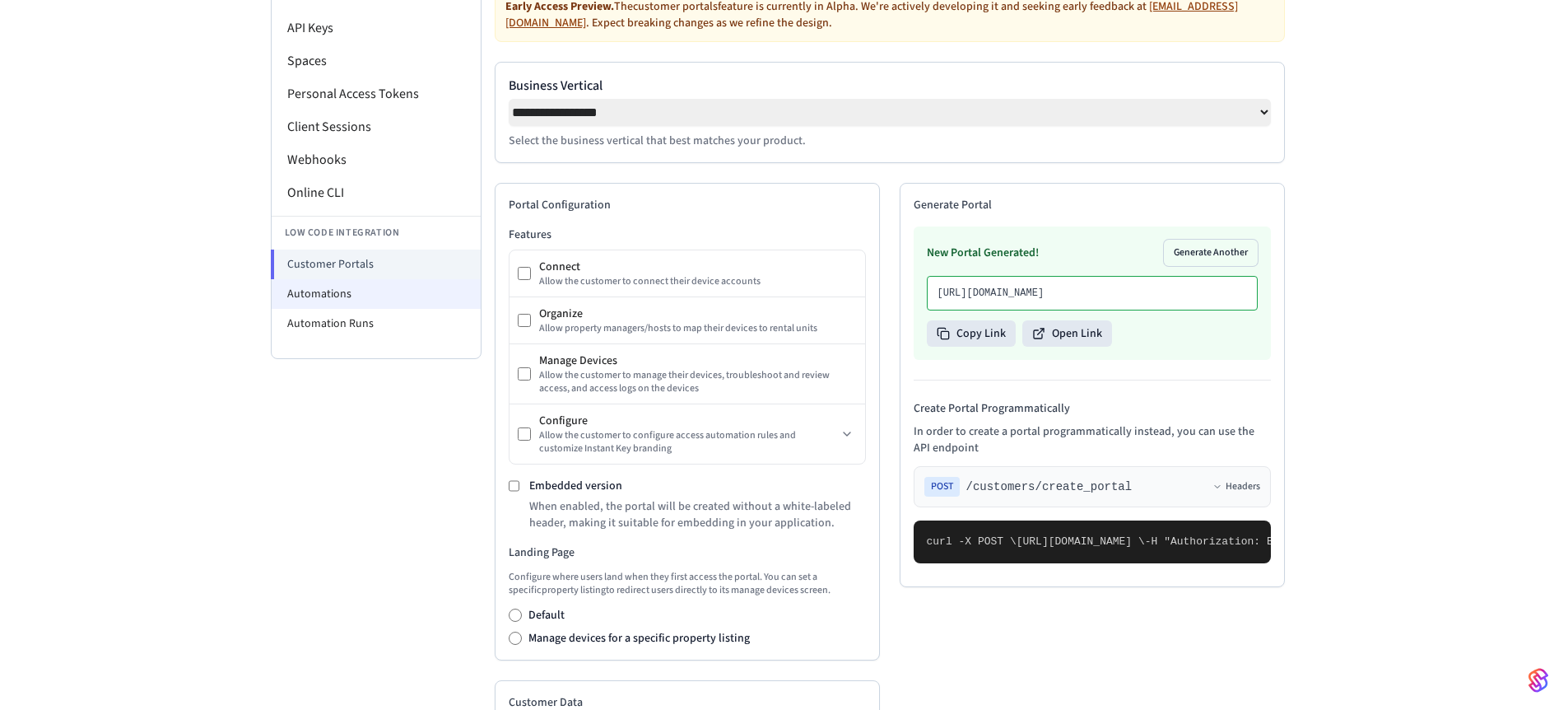
click at [361, 302] on li "Automations" at bounding box center [377, 294] width 209 height 30
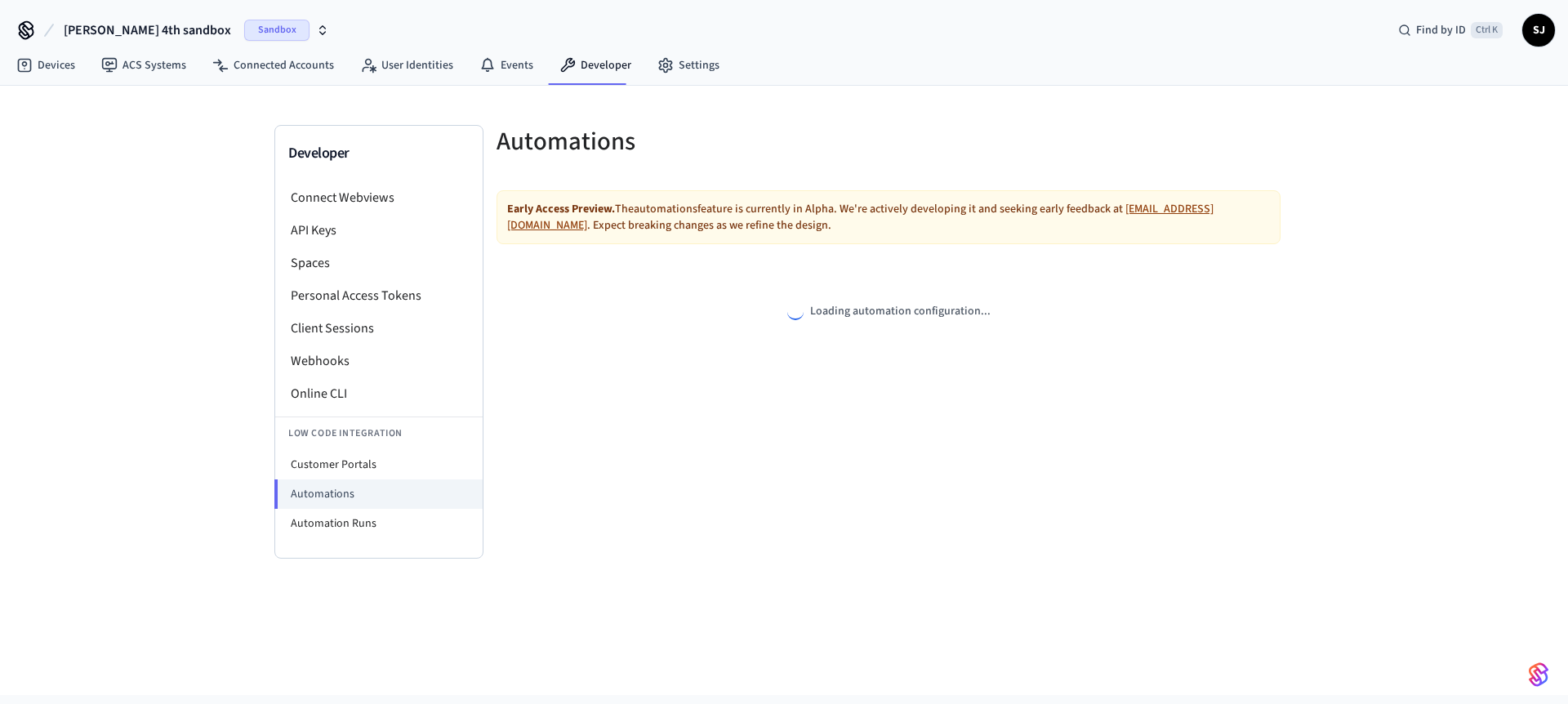
select select "**********"
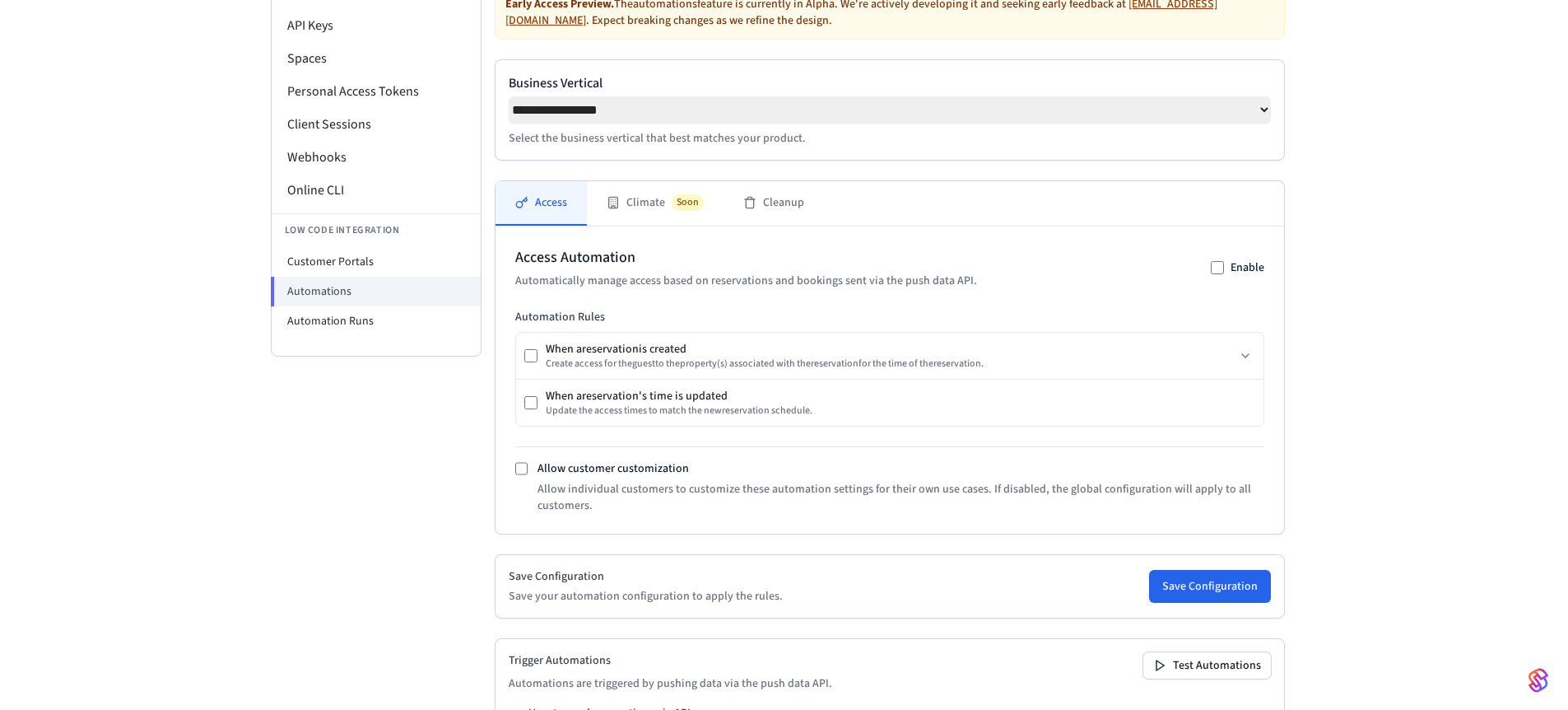
scroll to position [294, 0]
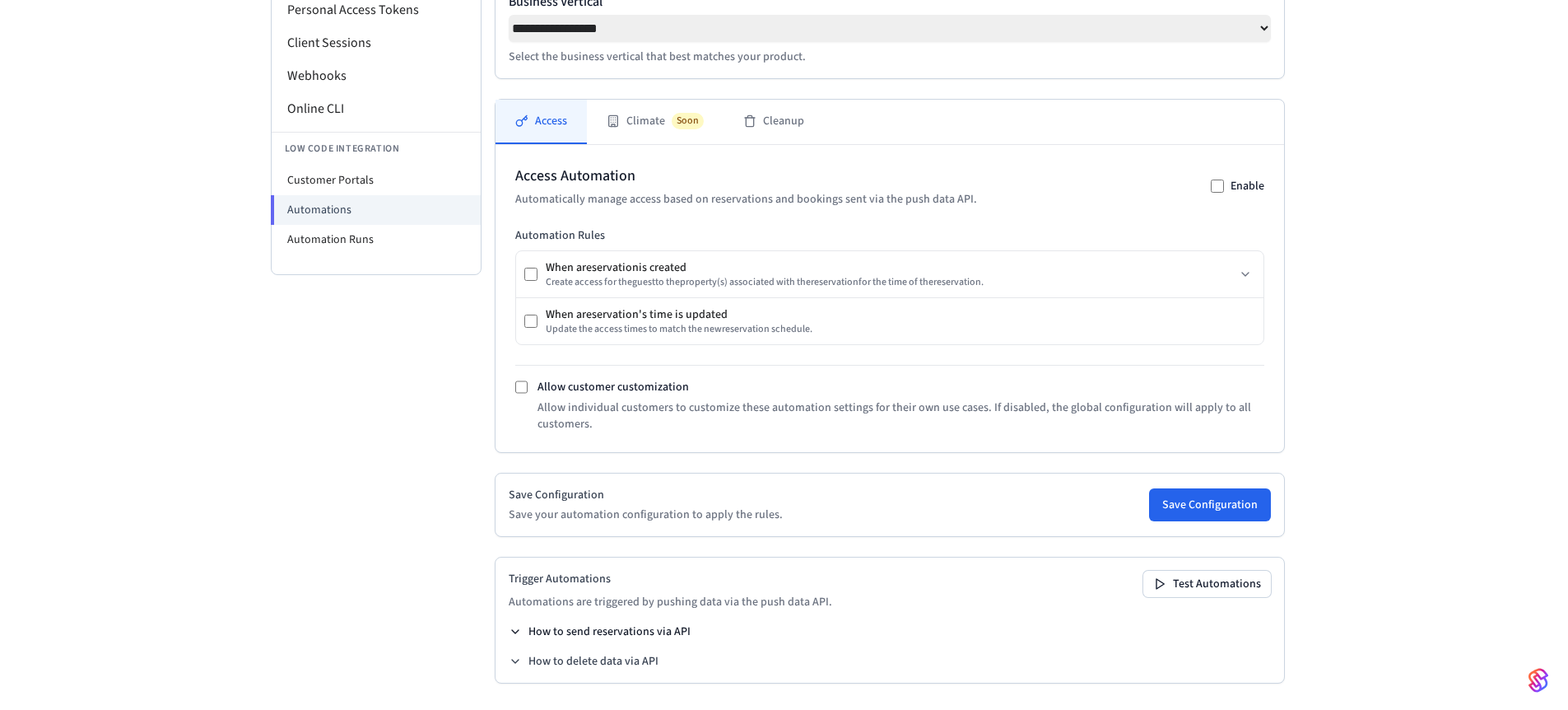
click at [536, 631] on button "How to send reservations via API" at bounding box center [599, 632] width 182 height 17
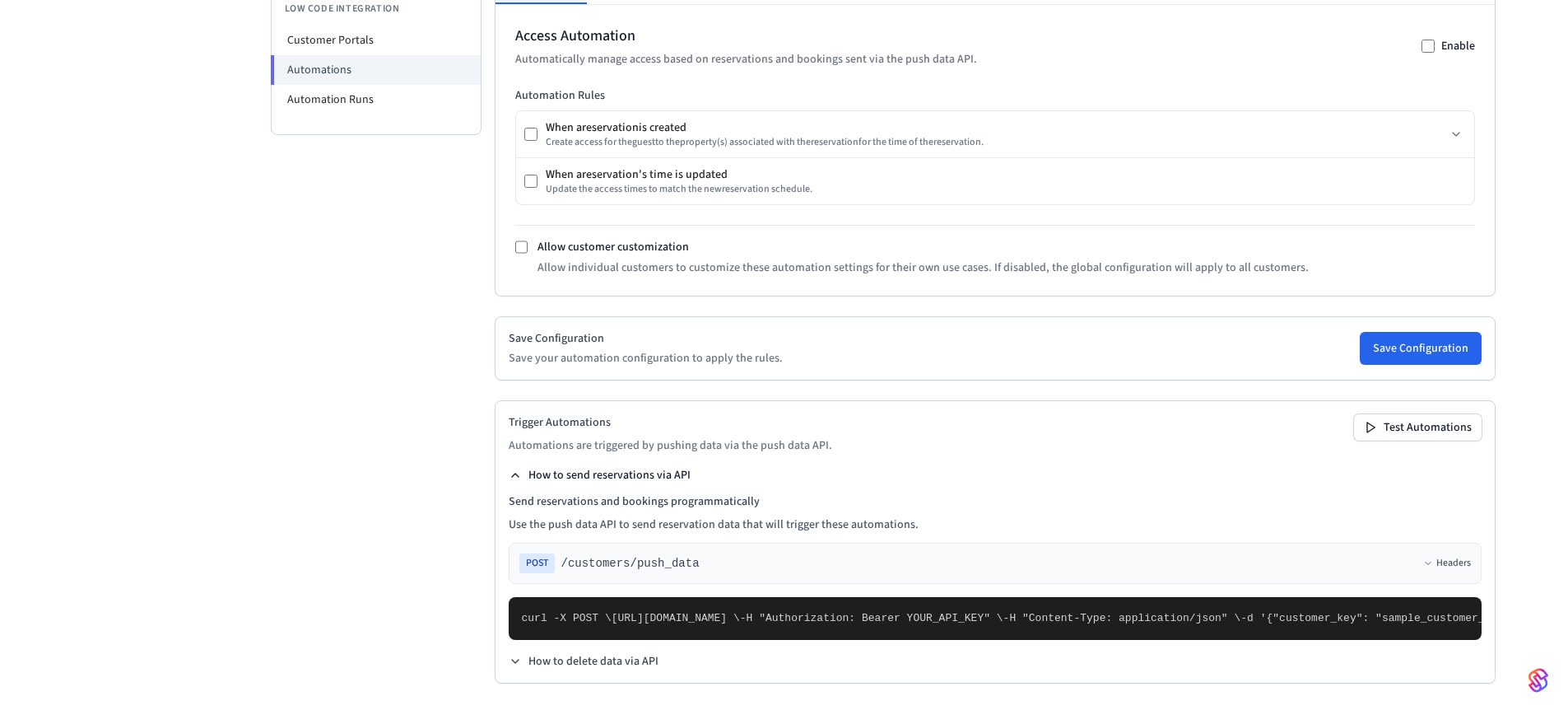
scroll to position [731, 0]
click at [1273, 612] on span ""customer_key": "sample_customer_key"," at bounding box center [1394, 617] width 243 height 12
drag, startPoint x: 729, startPoint y: 423, endPoint x: 626, endPoint y: 422, distance: 103.0
click at [1273, 612] on span ""customer_key": "sample_customer_key"," at bounding box center [1394, 617] width 243 height 12
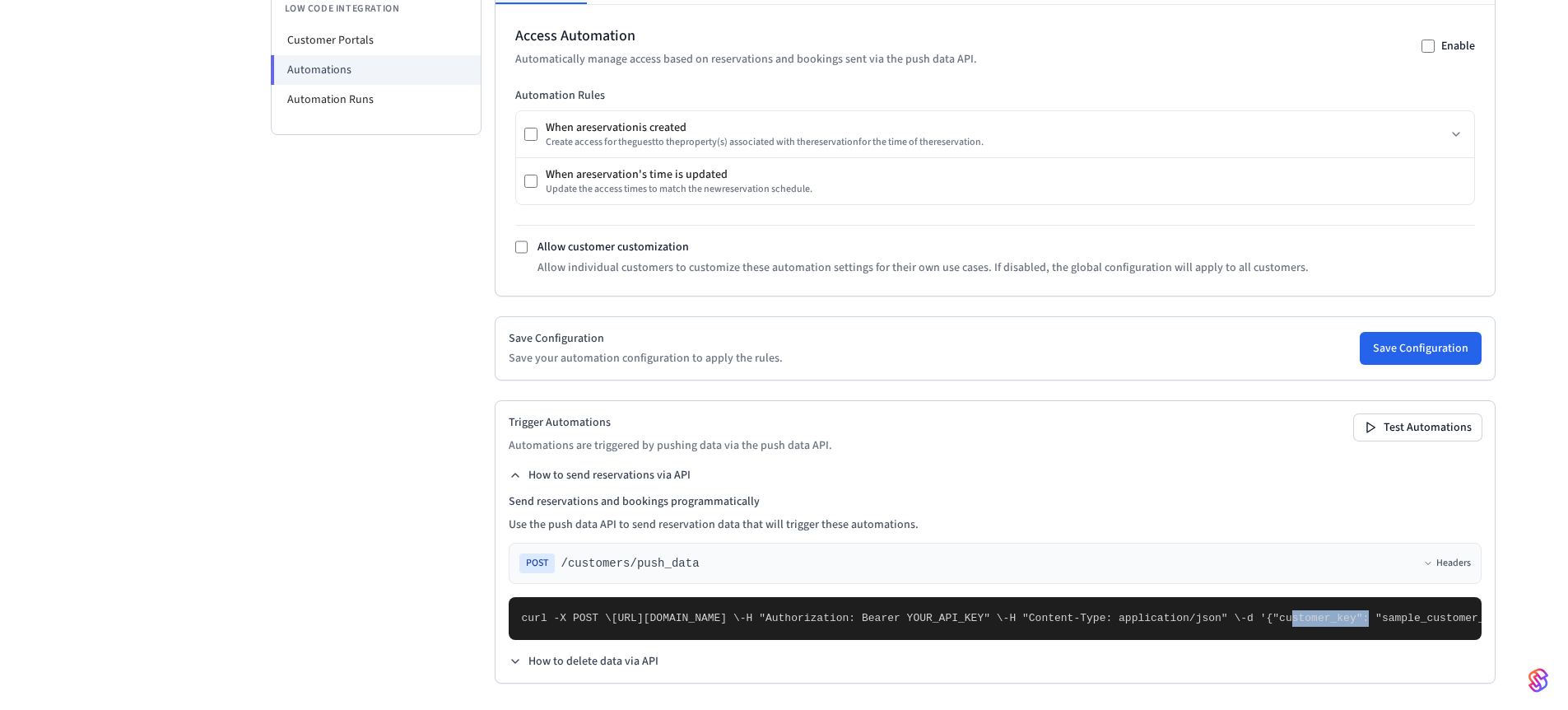
click at [1273, 612] on span ""customer_key": "sample_customer_key"," at bounding box center [1394, 617] width 243 height 12
drag, startPoint x: 626, startPoint y: 422, endPoint x: 723, endPoint y: 419, distance: 97.0
click at [1273, 612] on span ""customer_key": "sample_customer_key"," at bounding box center [1394, 617] width 243 height 12
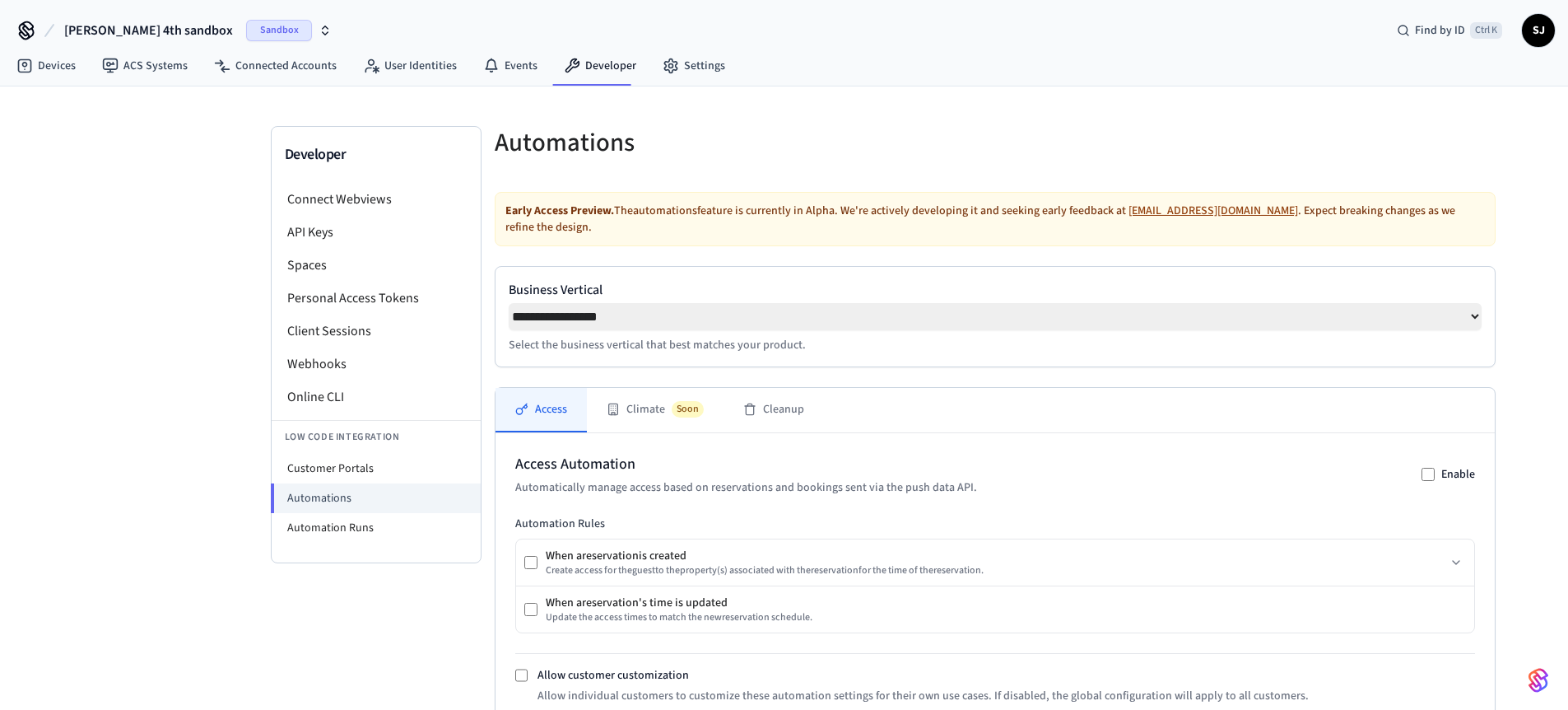
scroll to position [1, 0]
click at [336, 472] on li "Customer Portals" at bounding box center [377, 468] width 209 height 30
select select "**********"
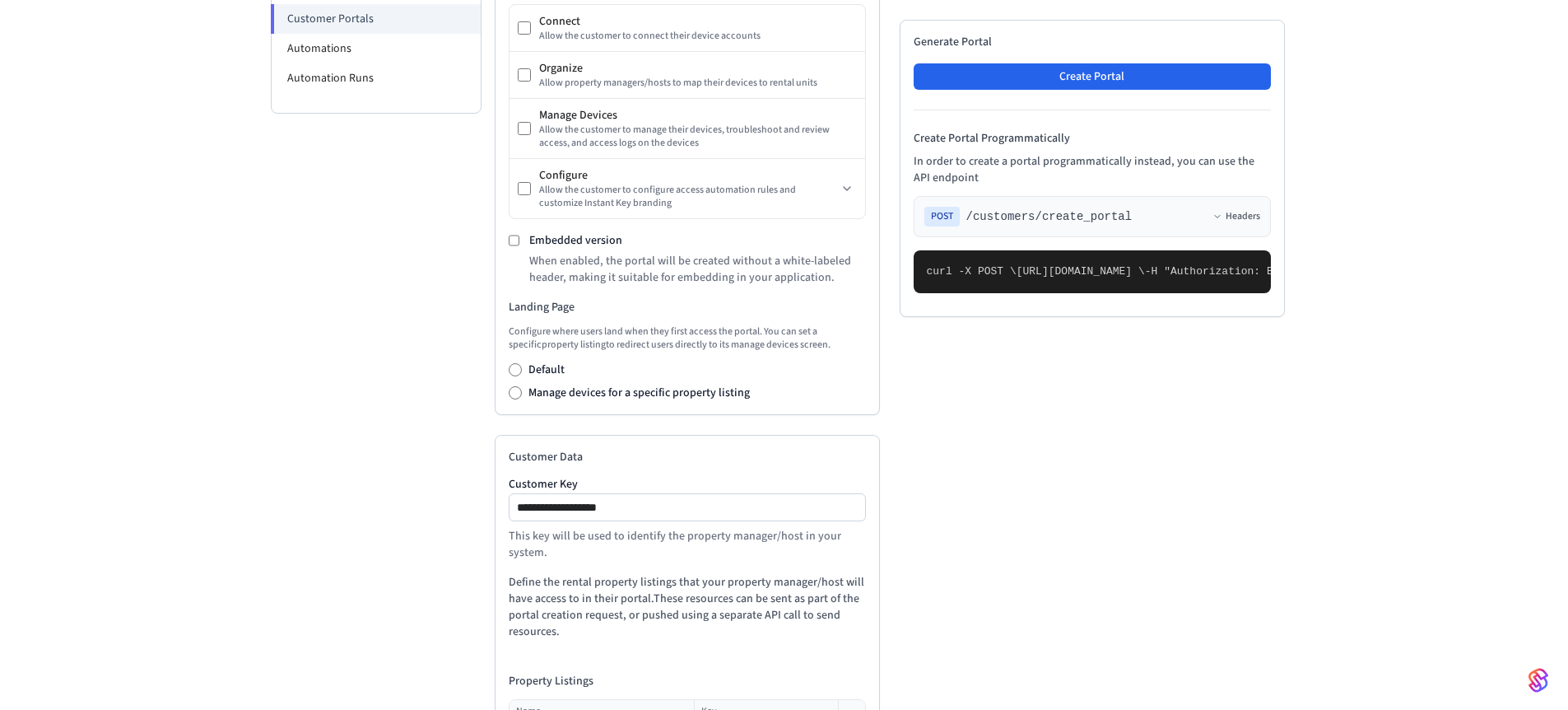
scroll to position [439, 0]
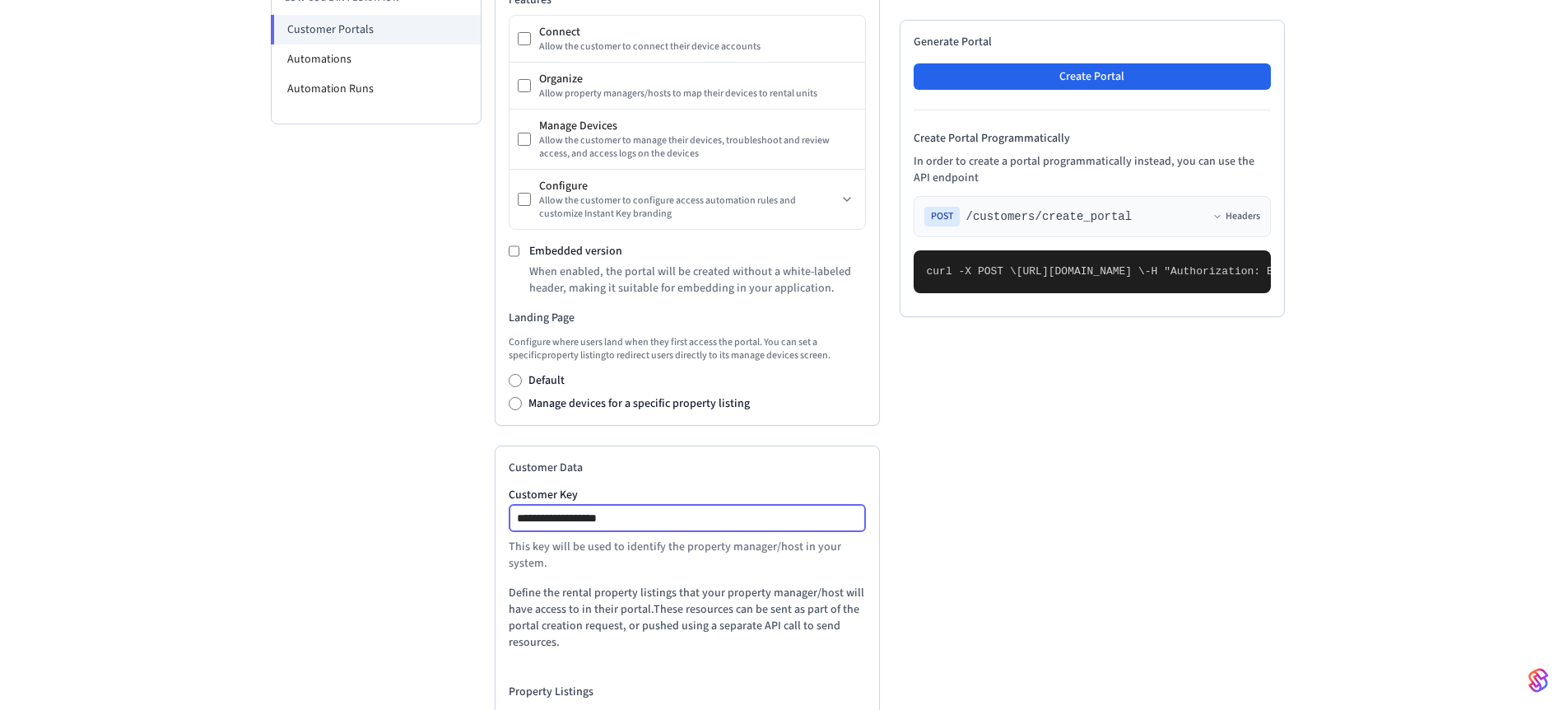
click at [605, 522] on input "**********" at bounding box center [688, 517] width 355 height 19
